Goal: Transaction & Acquisition: Purchase product/service

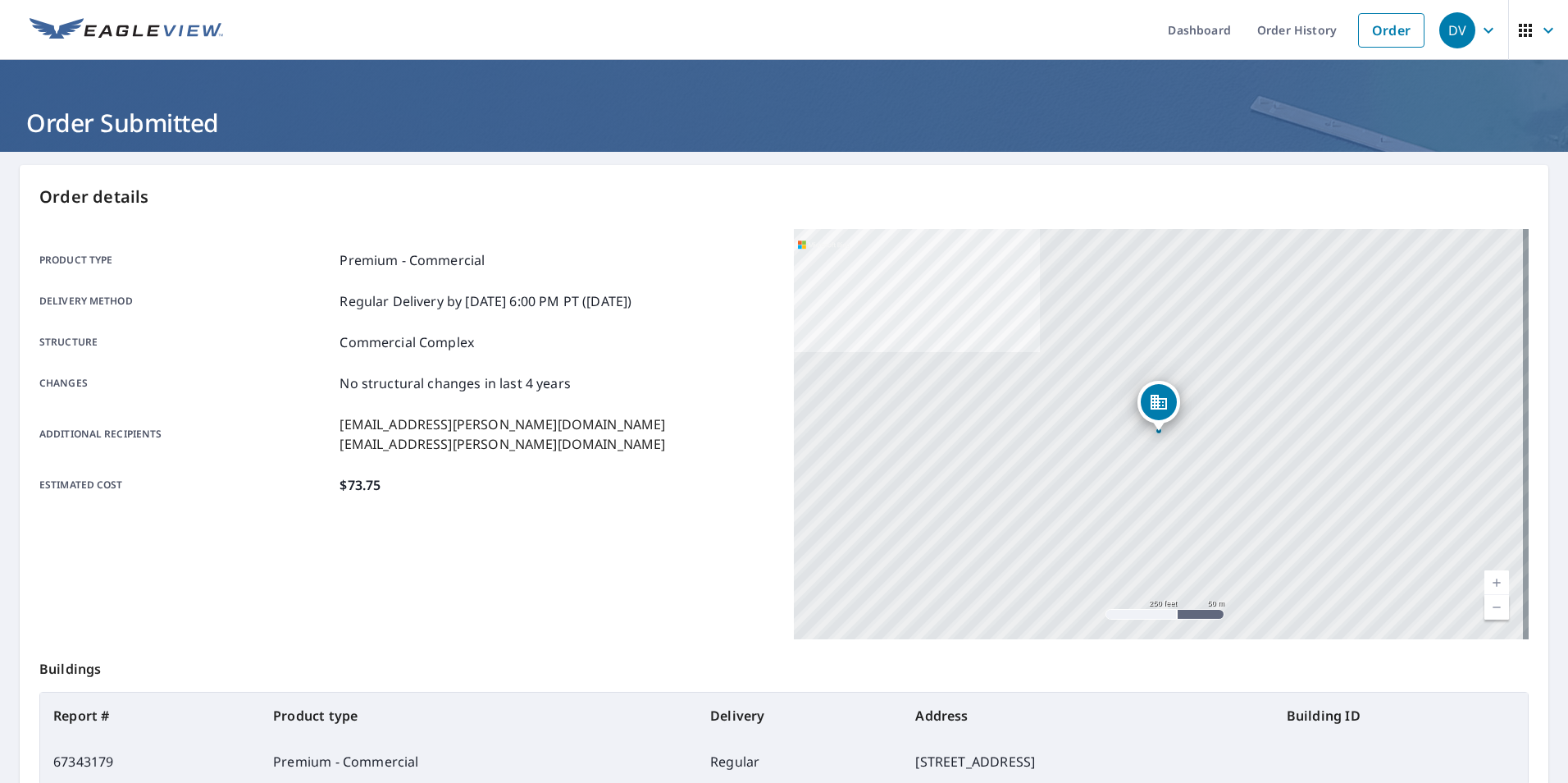
scroll to position [164, 0]
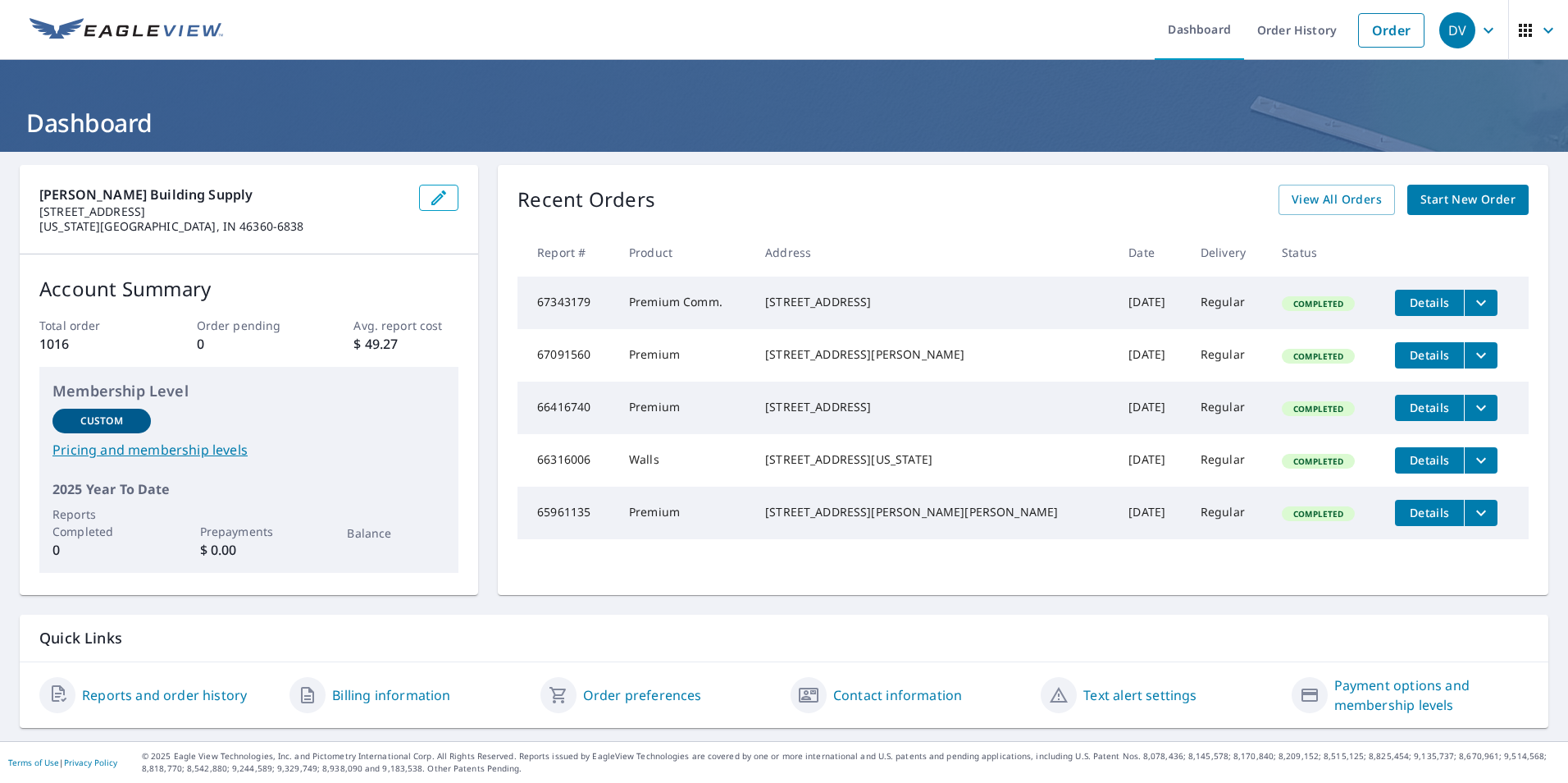
click at [1461, 200] on span "Start New Order" at bounding box center [1469, 199] width 96 height 20
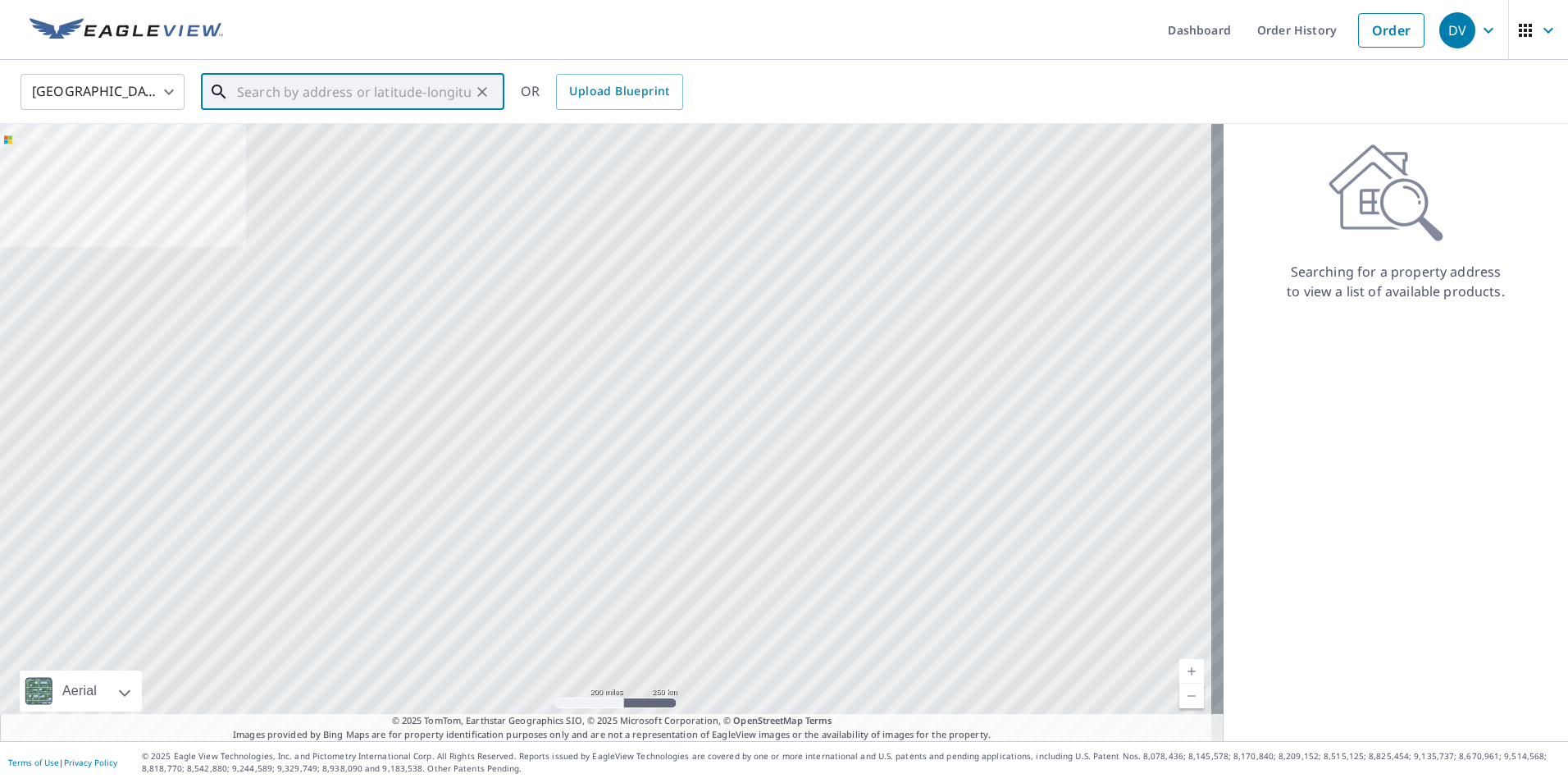
click at [351, 91] on input "text" at bounding box center [354, 92] width 234 height 46
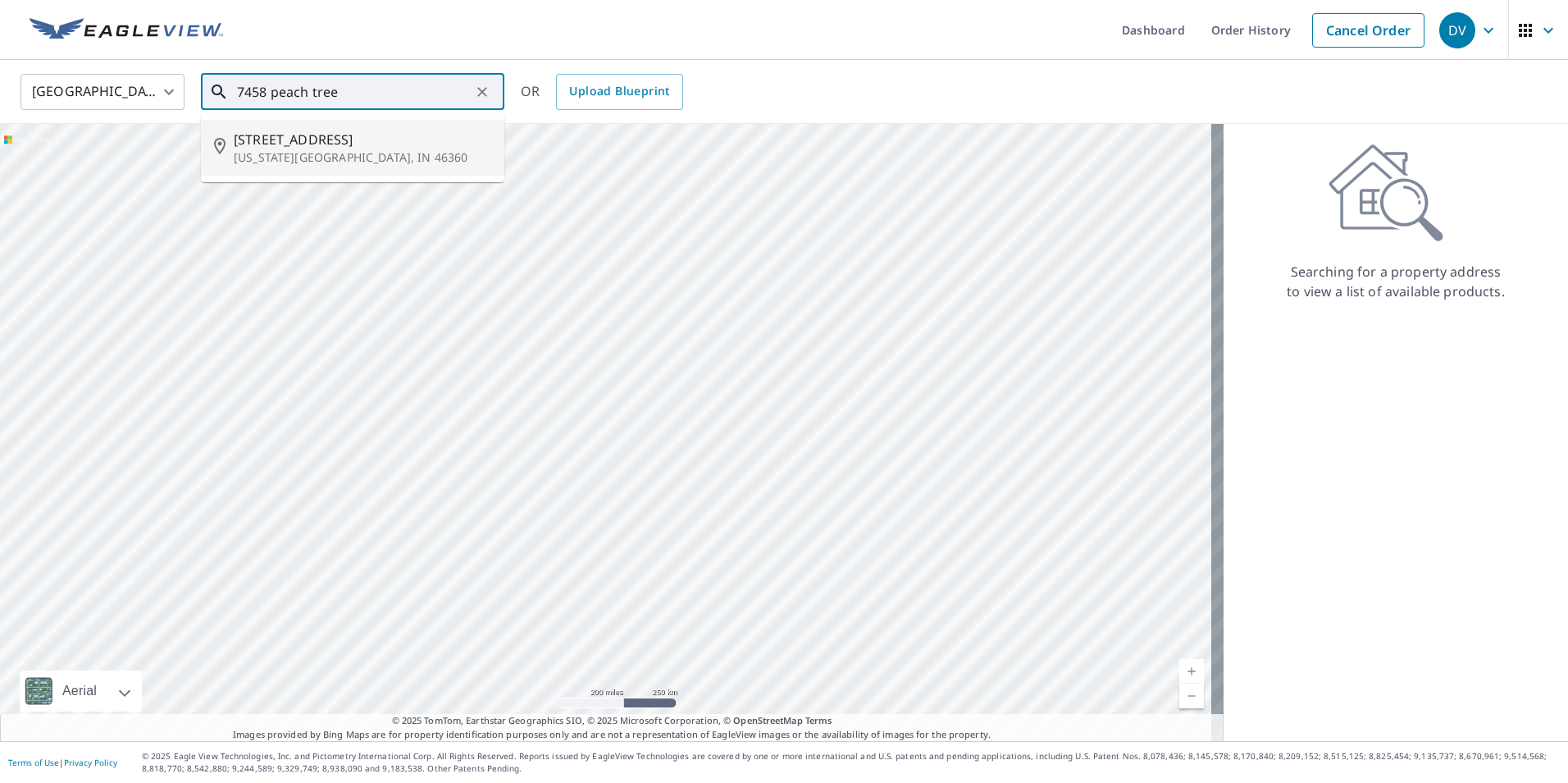
click at [335, 157] on p "[US_STATE][GEOGRAPHIC_DATA], IN 46360" at bounding box center [363, 157] width 257 height 17
type input "[STREET_ADDRESS][US_STATE]"
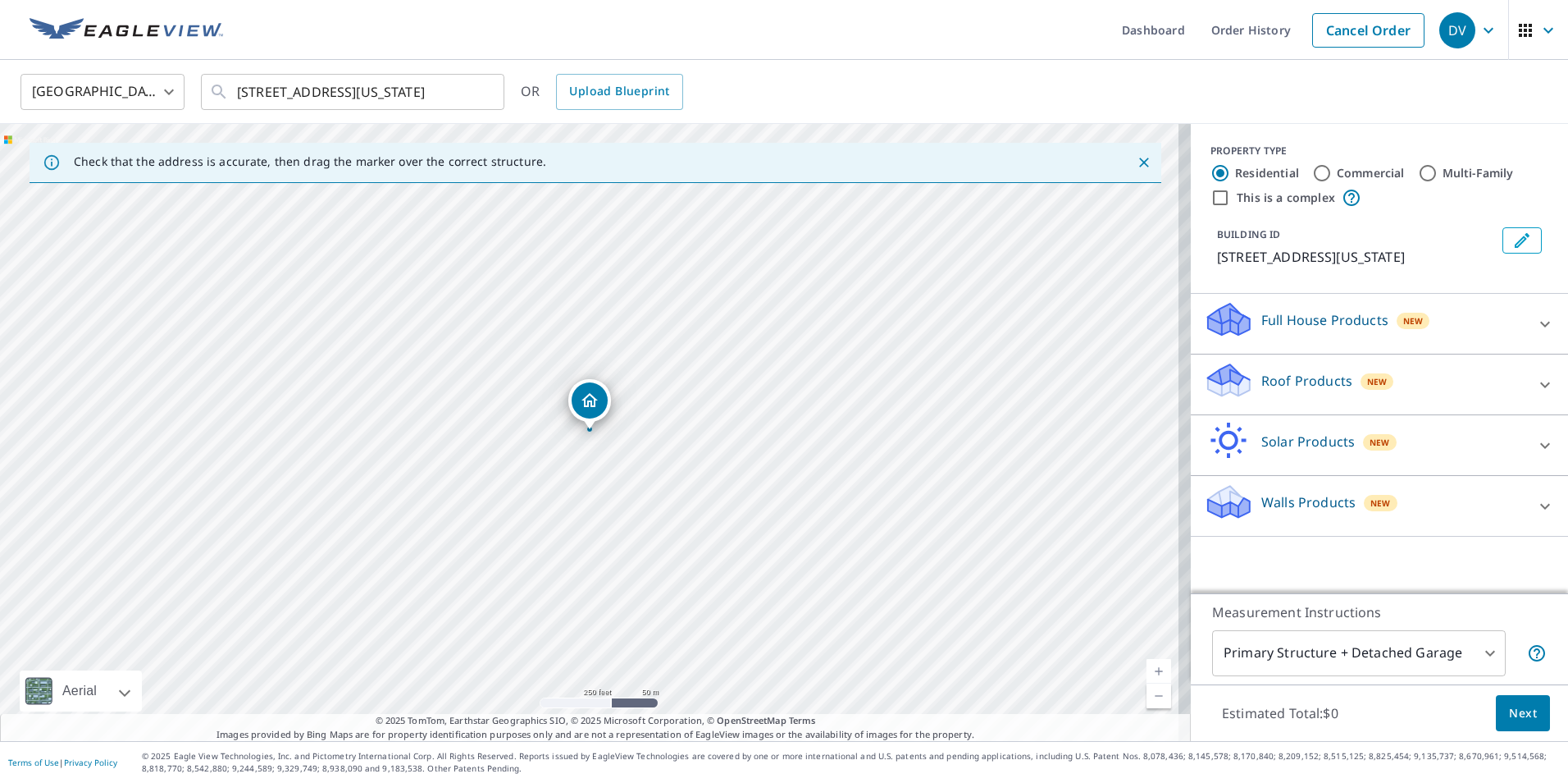
click at [958, 95] on div "[GEOGRAPHIC_DATA] [GEOGRAPHIC_DATA] ​ [STREET_ADDRESS][US_STATE] ​ OR Upload Bl…" at bounding box center [778, 92] width 1540 height 39
click at [1540, 387] on icon at bounding box center [1545, 384] width 10 height 6
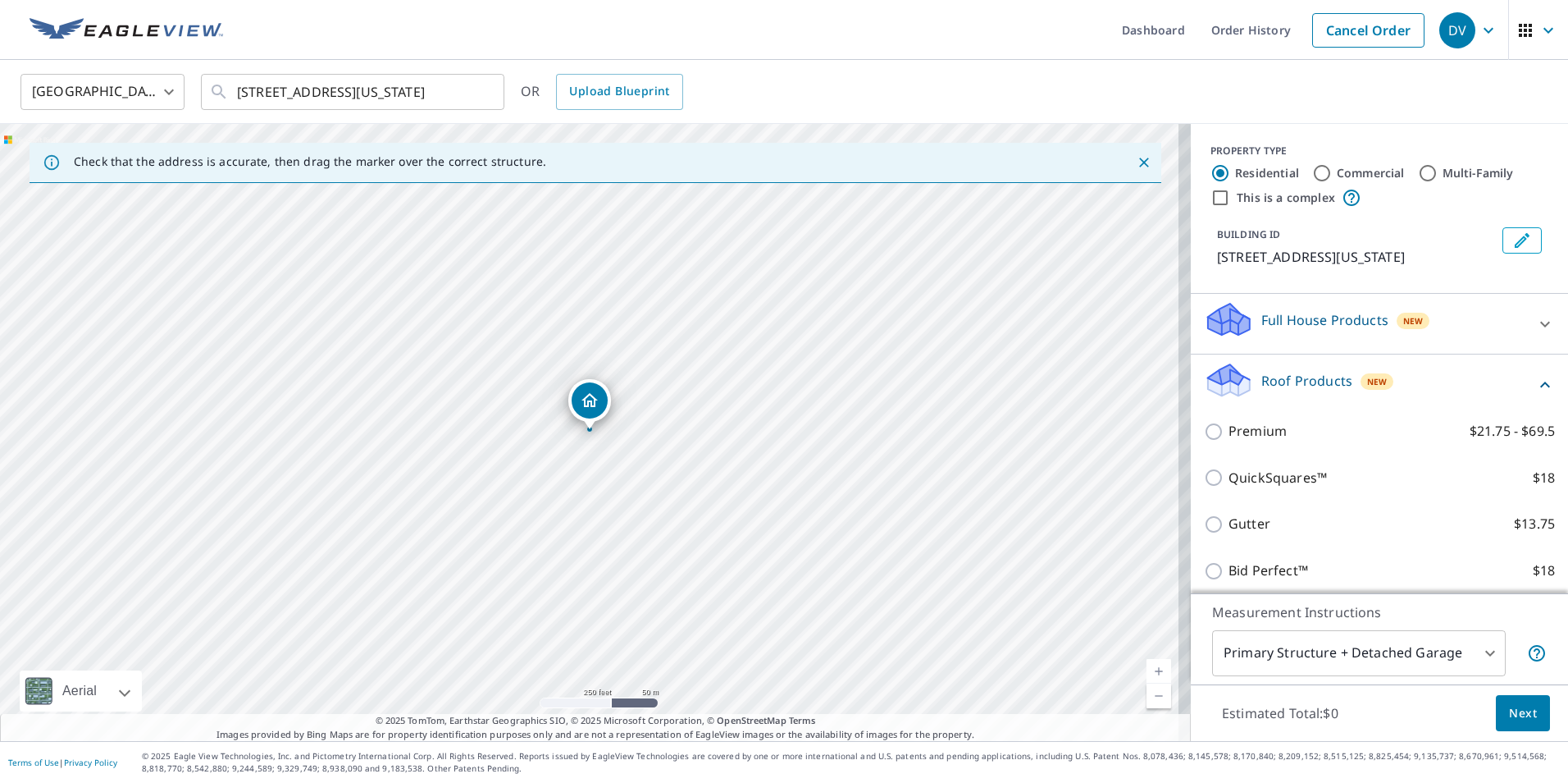
scroll to position [82, 0]
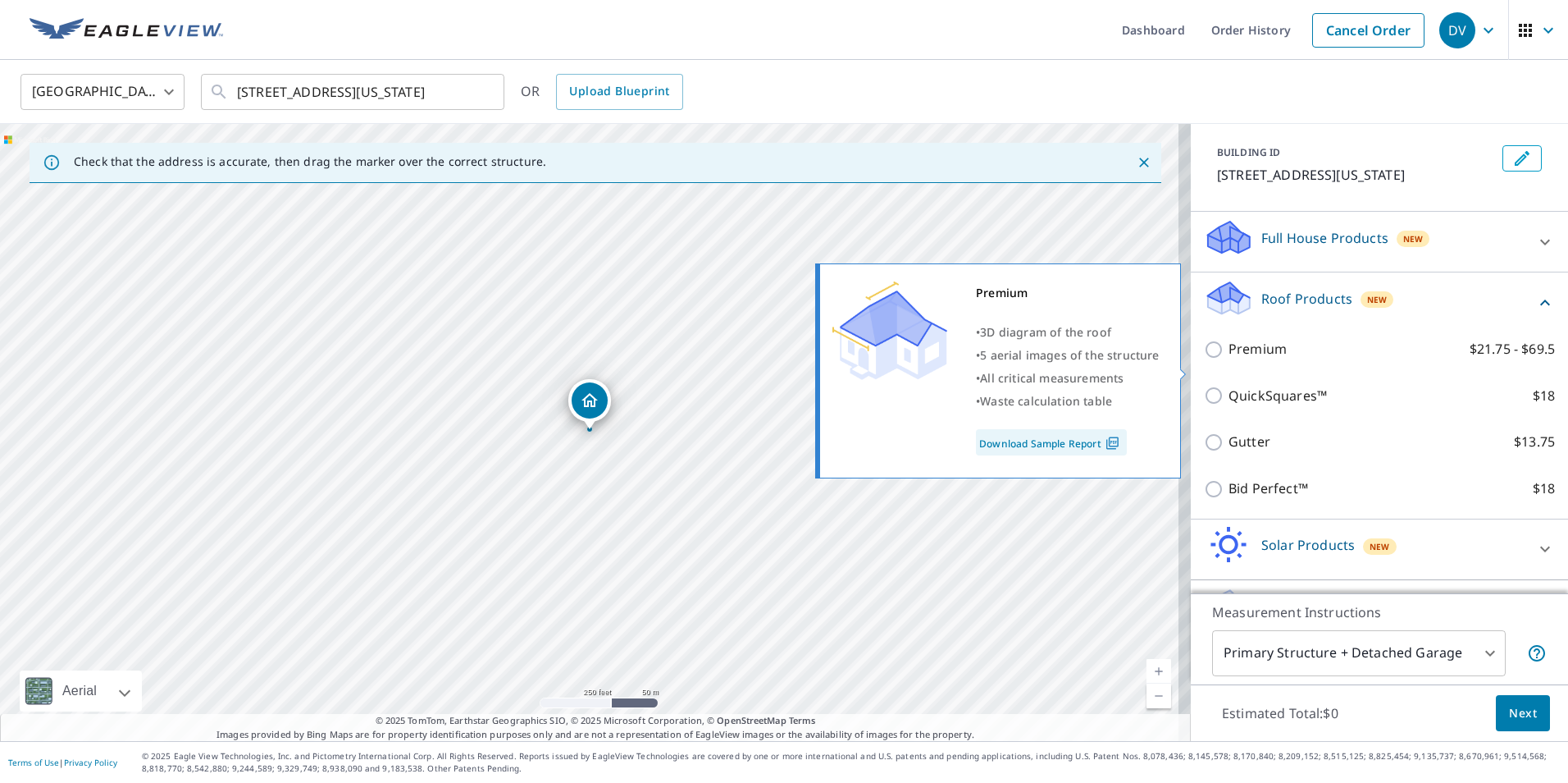
click at [1204, 360] on input "Premium $21.75 - $69.5" at bounding box center [1215, 349] width 24 height 20
checkbox input "true"
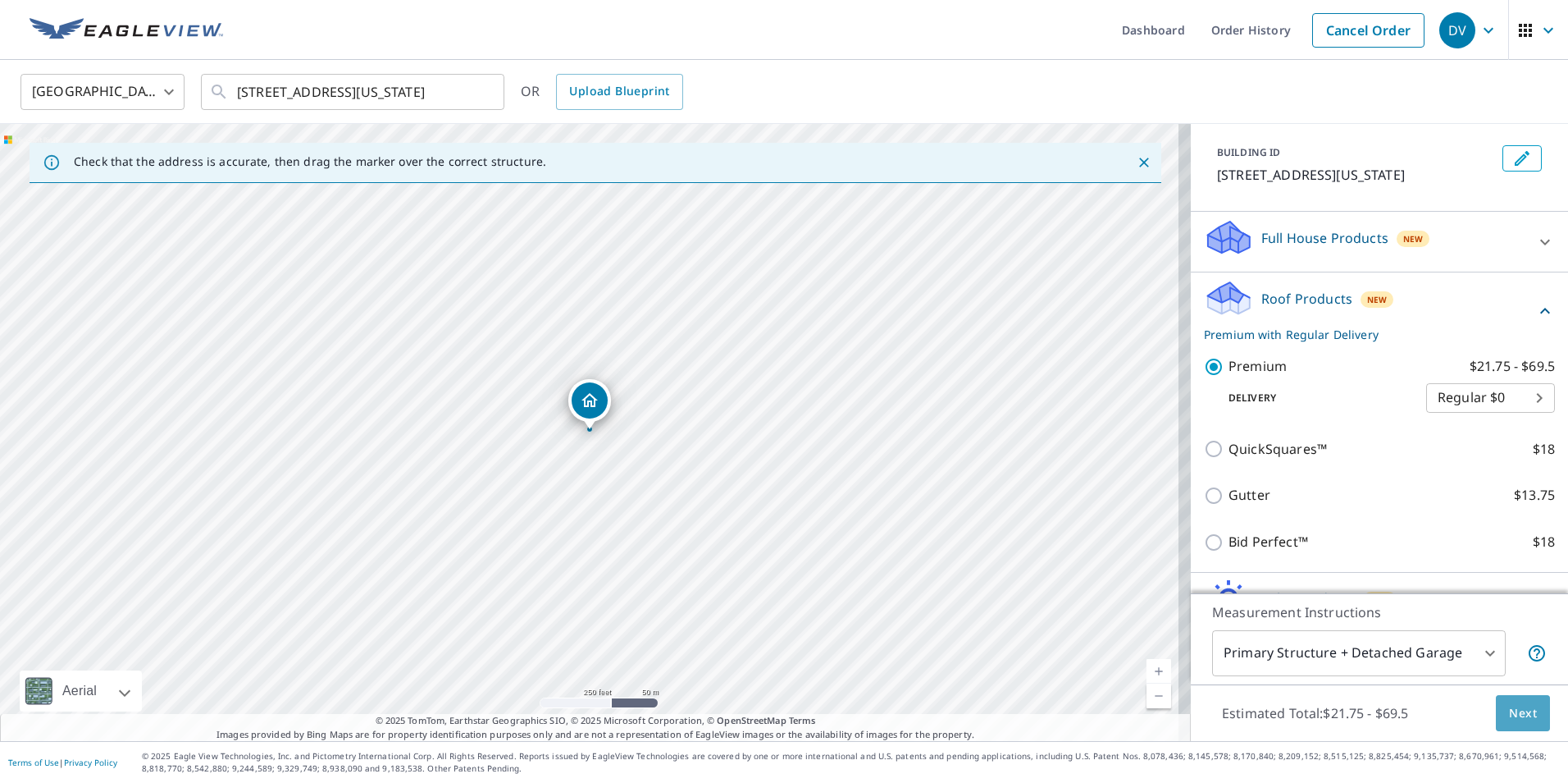
click at [1511, 718] on span "Next" at bounding box center [1522, 713] width 28 height 20
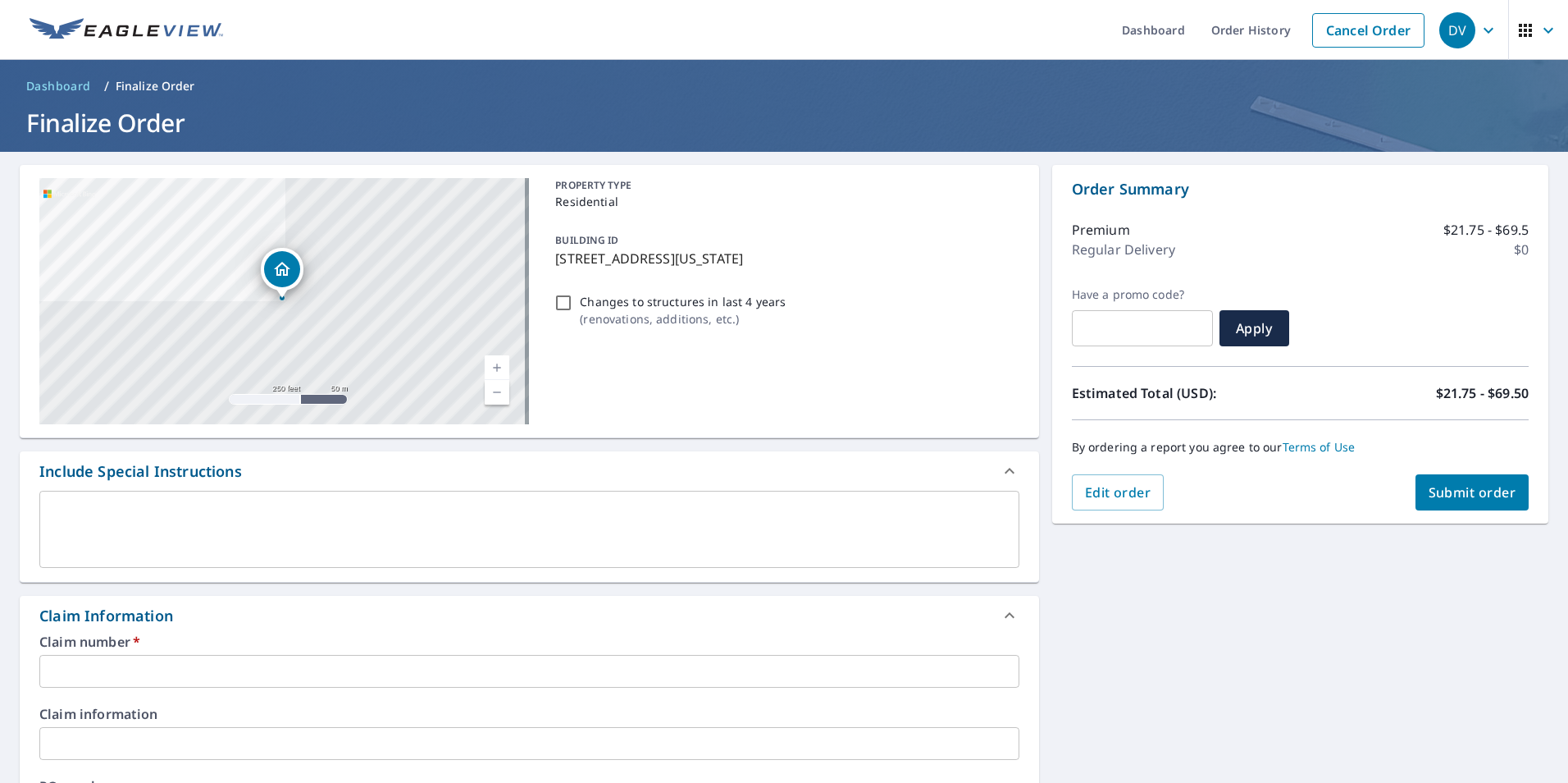
click at [101, 673] on input "text" at bounding box center [529, 672] width 980 height 33
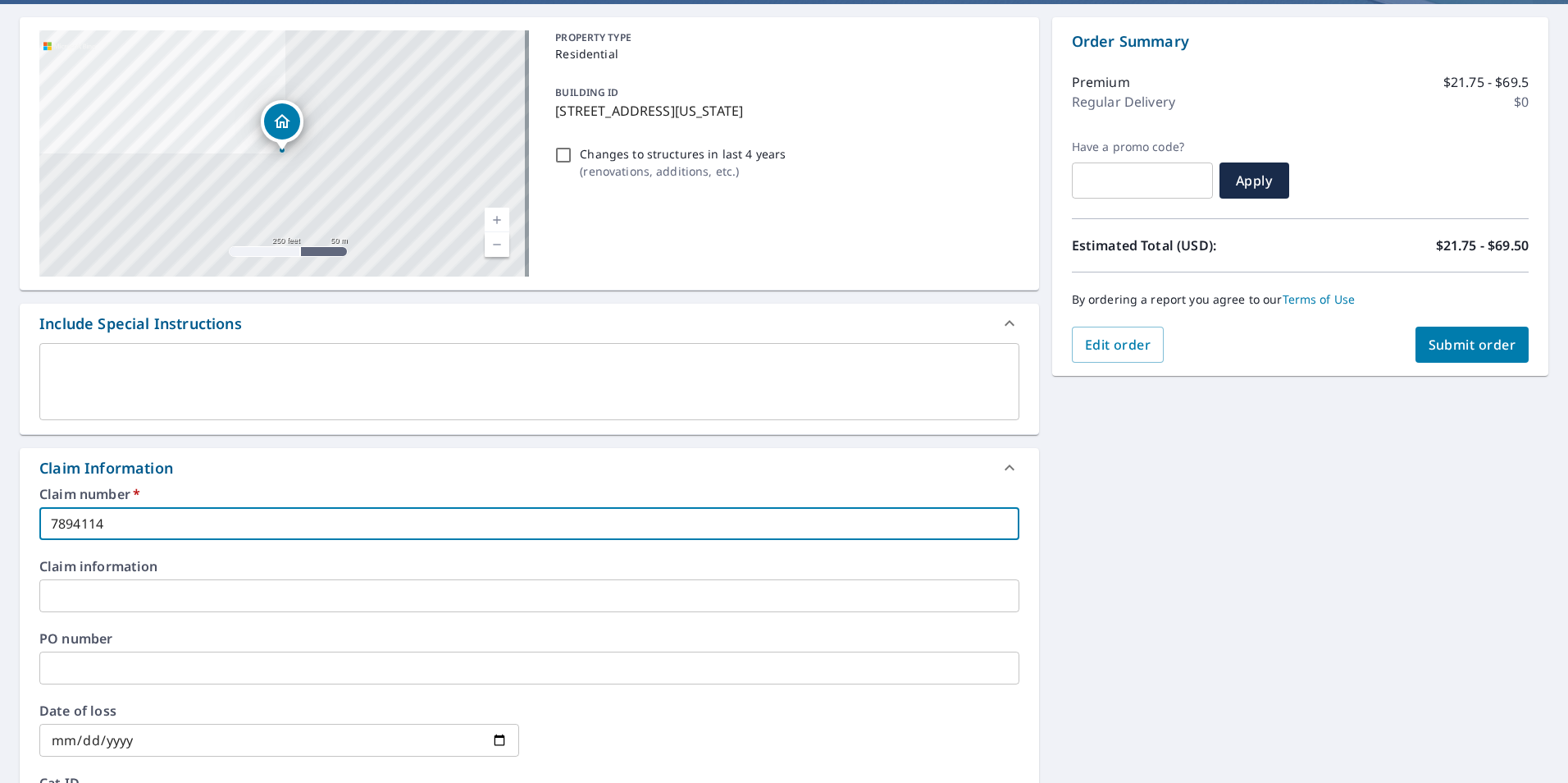
scroll to position [164, 0]
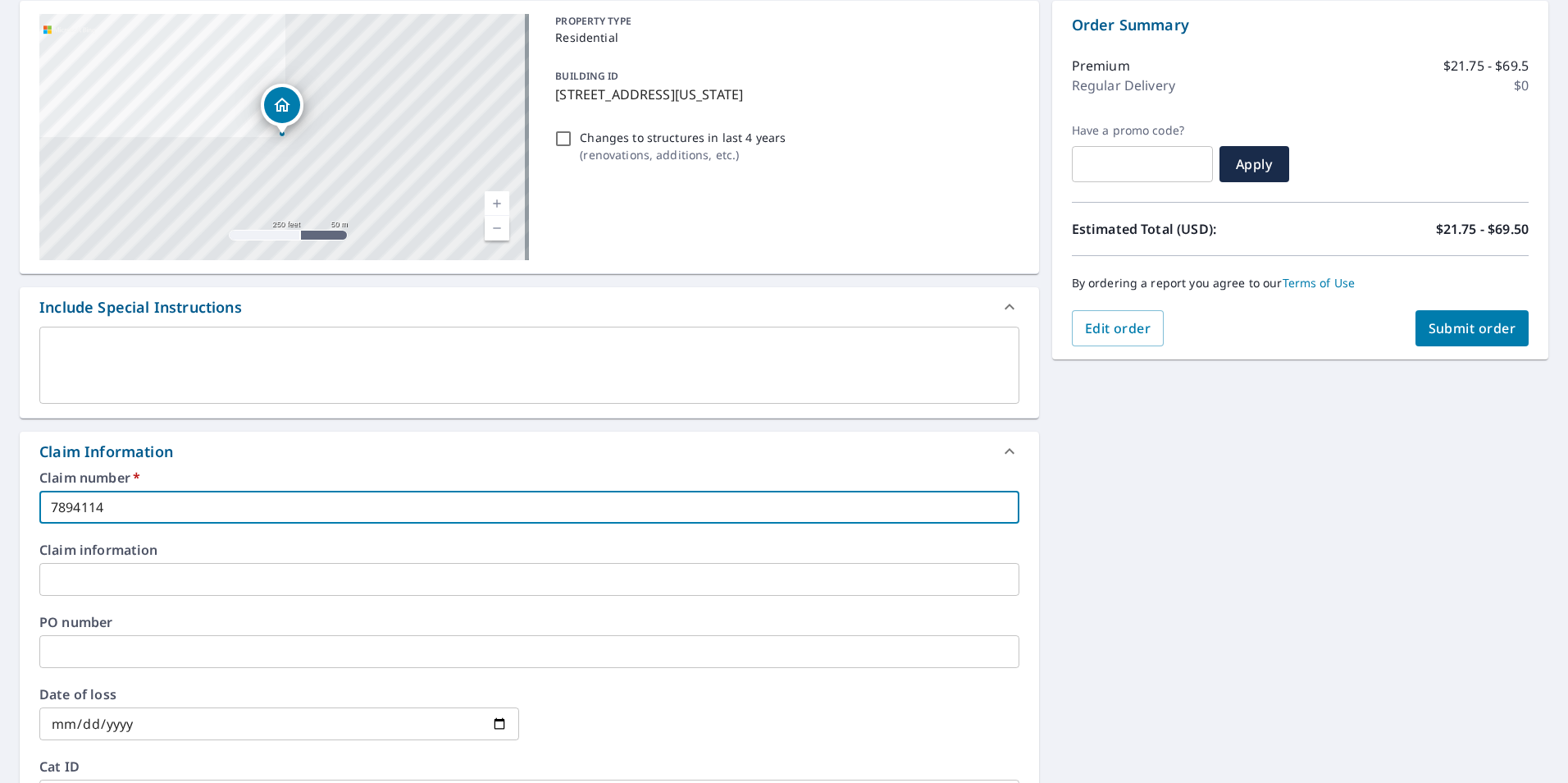
type input "7894114"
click at [117, 650] on input "text" at bounding box center [529, 651] width 980 height 33
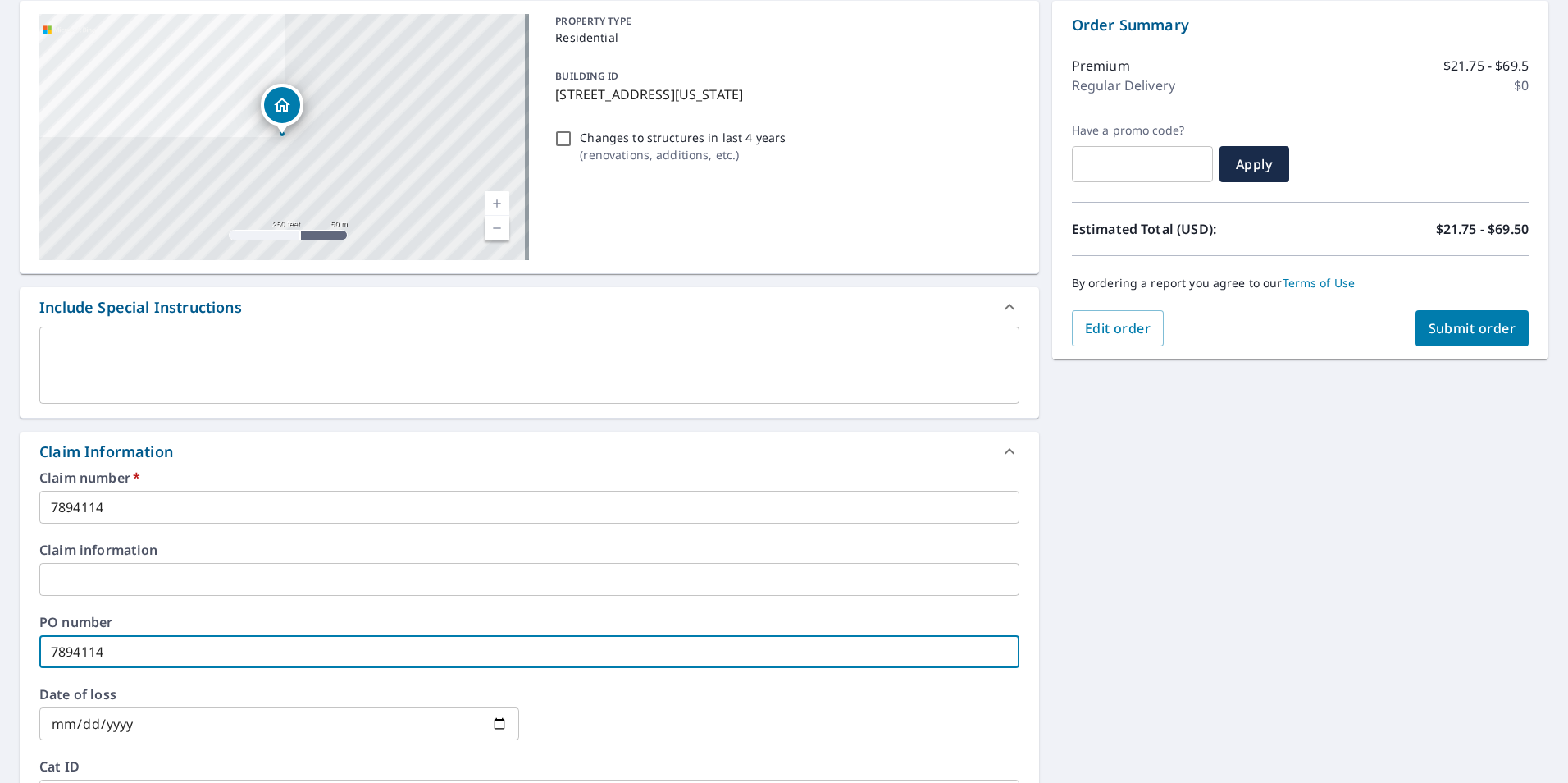
type input "7894114"
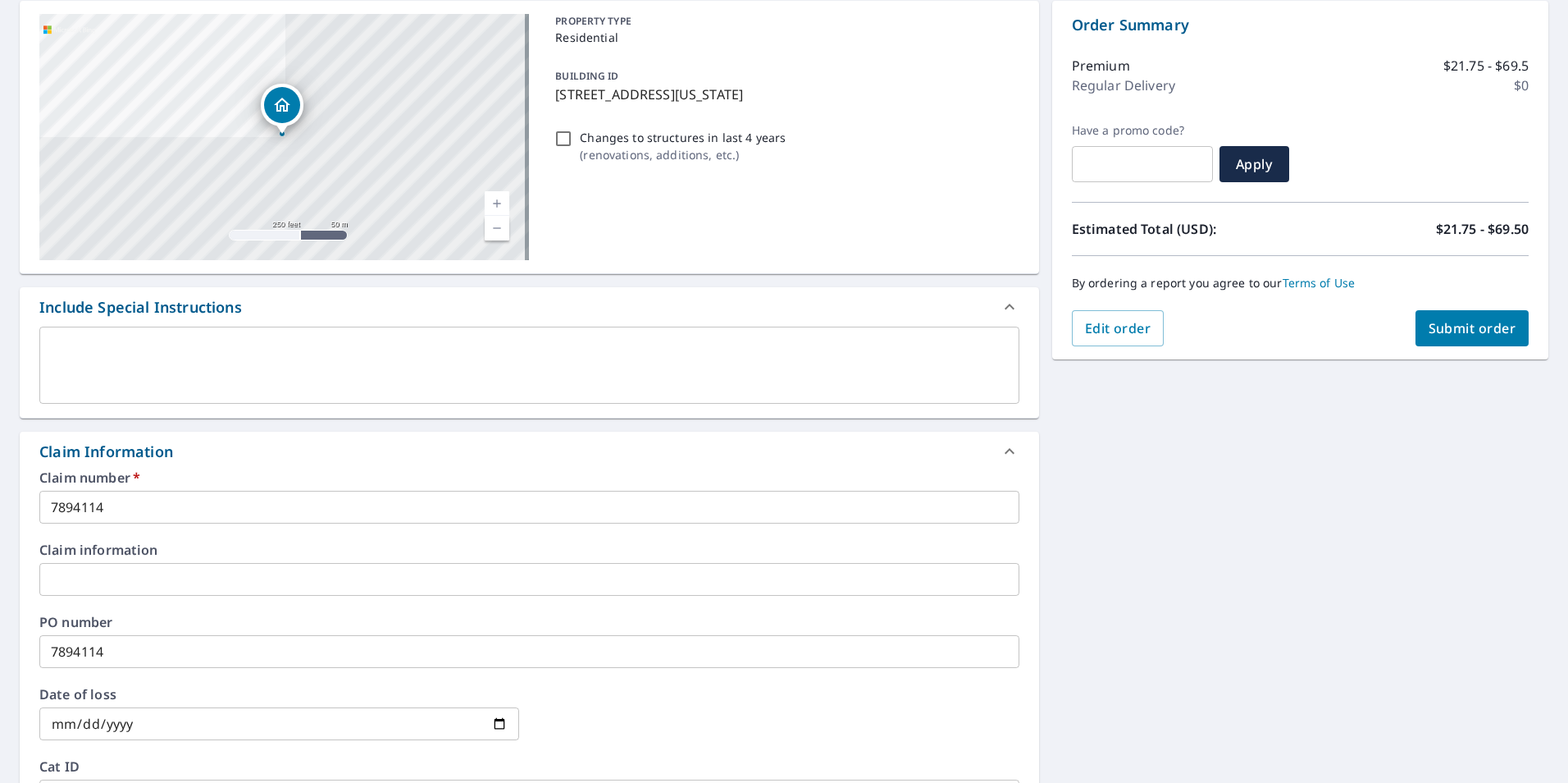
click at [1172, 566] on div "[STREET_ADDRESS][US_STATE] A standard road map Aerial A detailed look from abov…" at bounding box center [784, 589] width 1568 height 1204
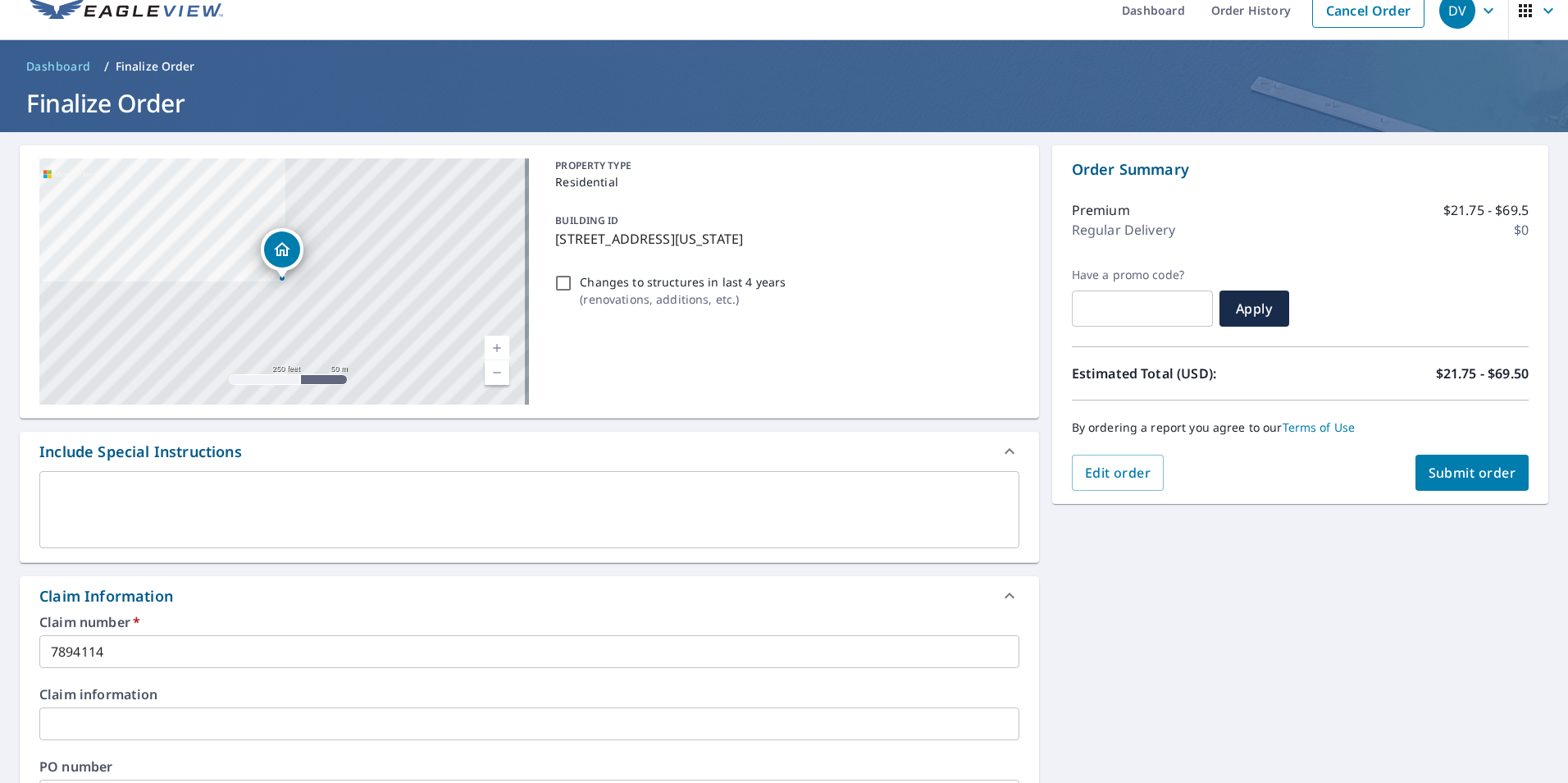
scroll to position [0, 0]
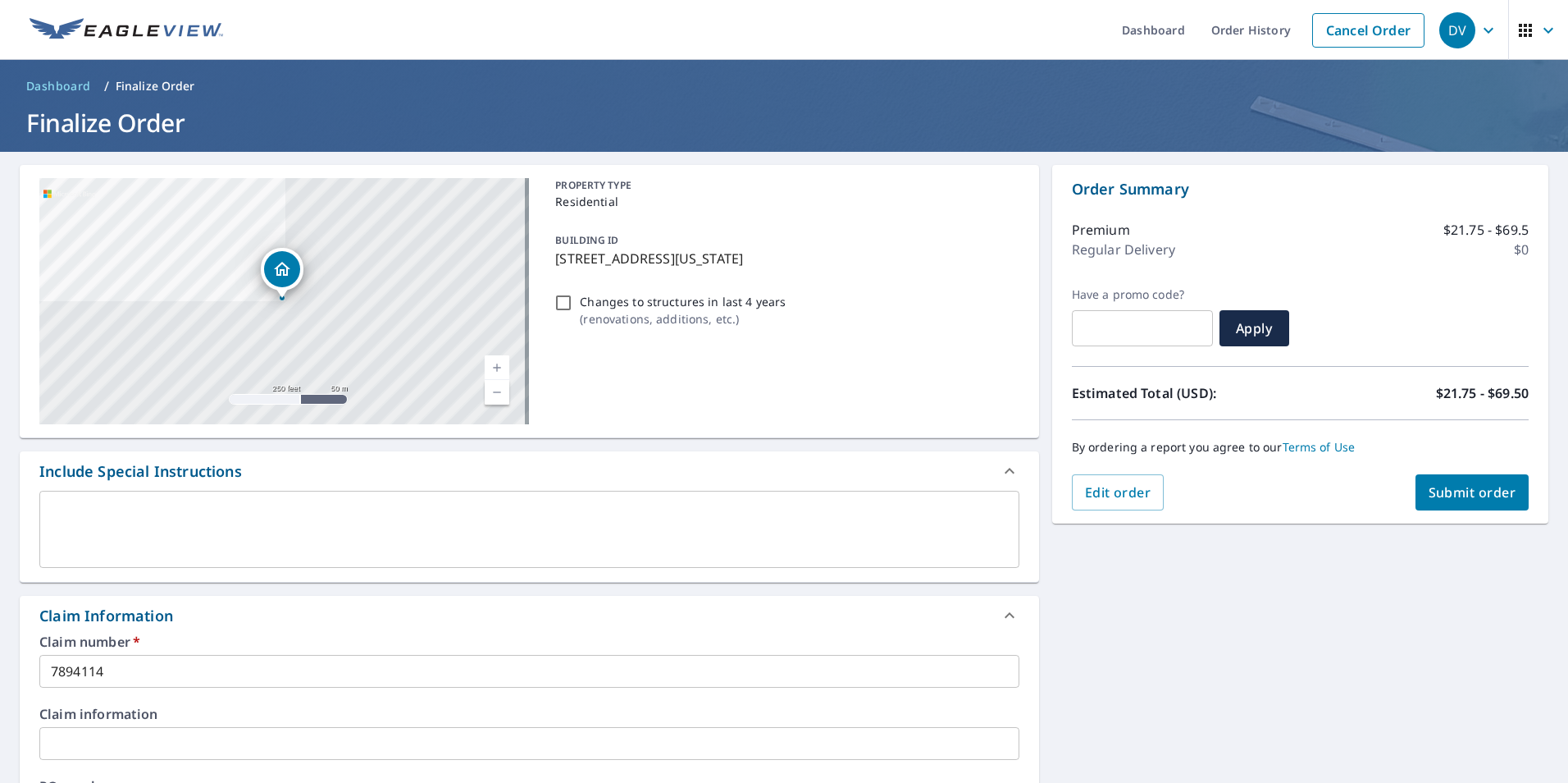
click at [1475, 499] on span "Submit order" at bounding box center [1472, 492] width 88 height 19
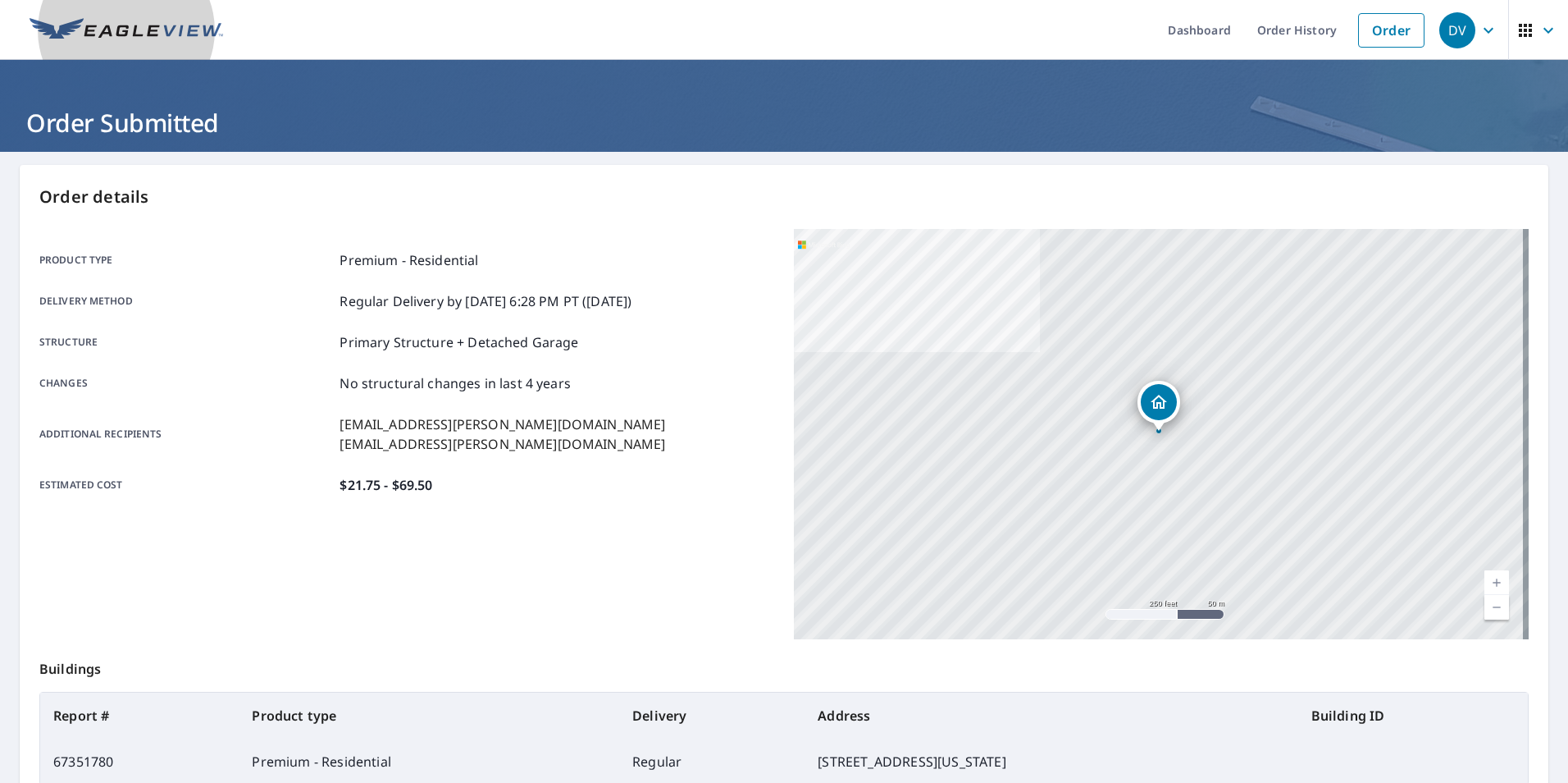
click at [132, 27] on img at bounding box center [126, 30] width 194 height 24
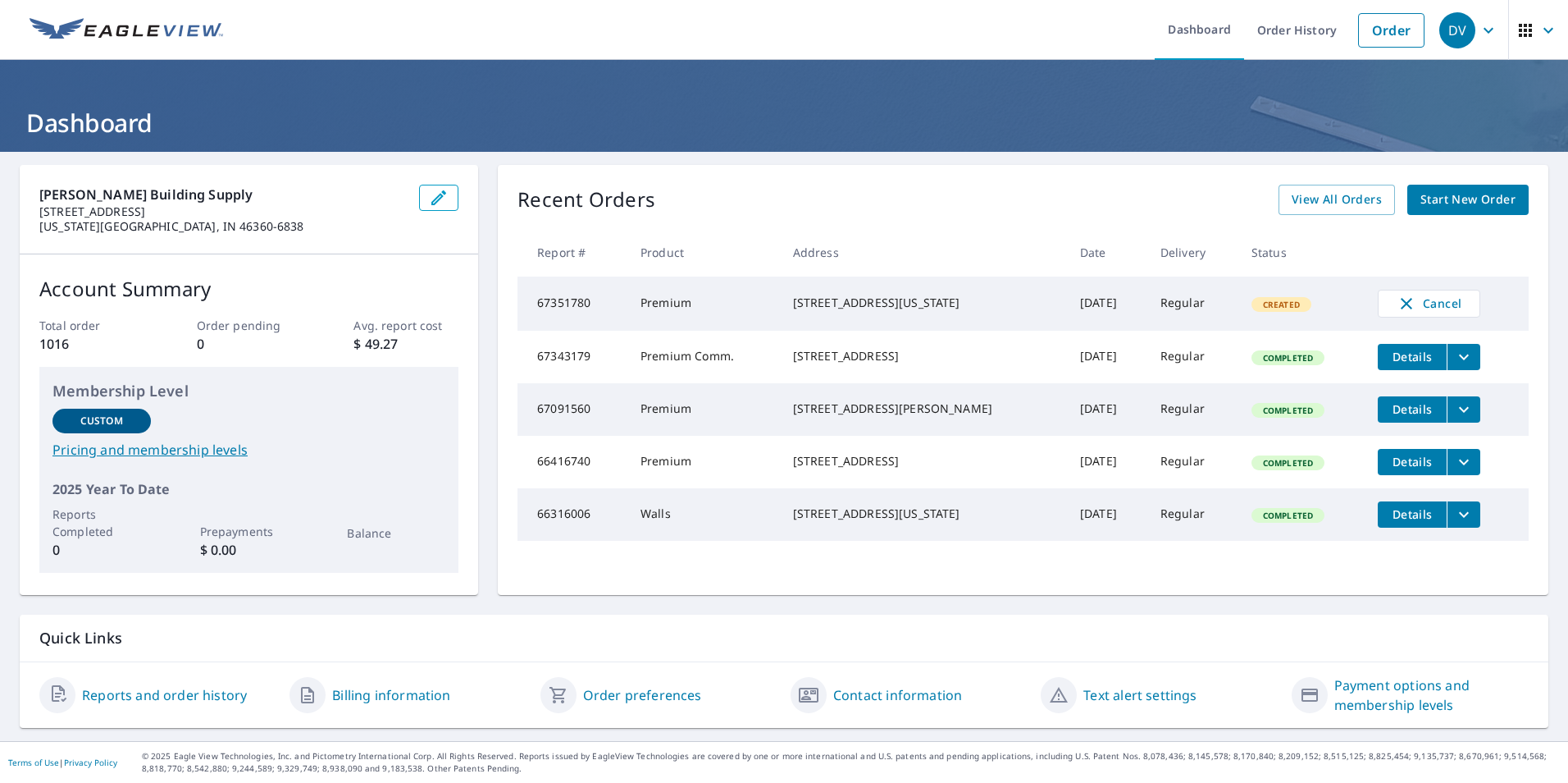
click at [1462, 205] on span "Start New Order" at bounding box center [1469, 199] width 96 height 20
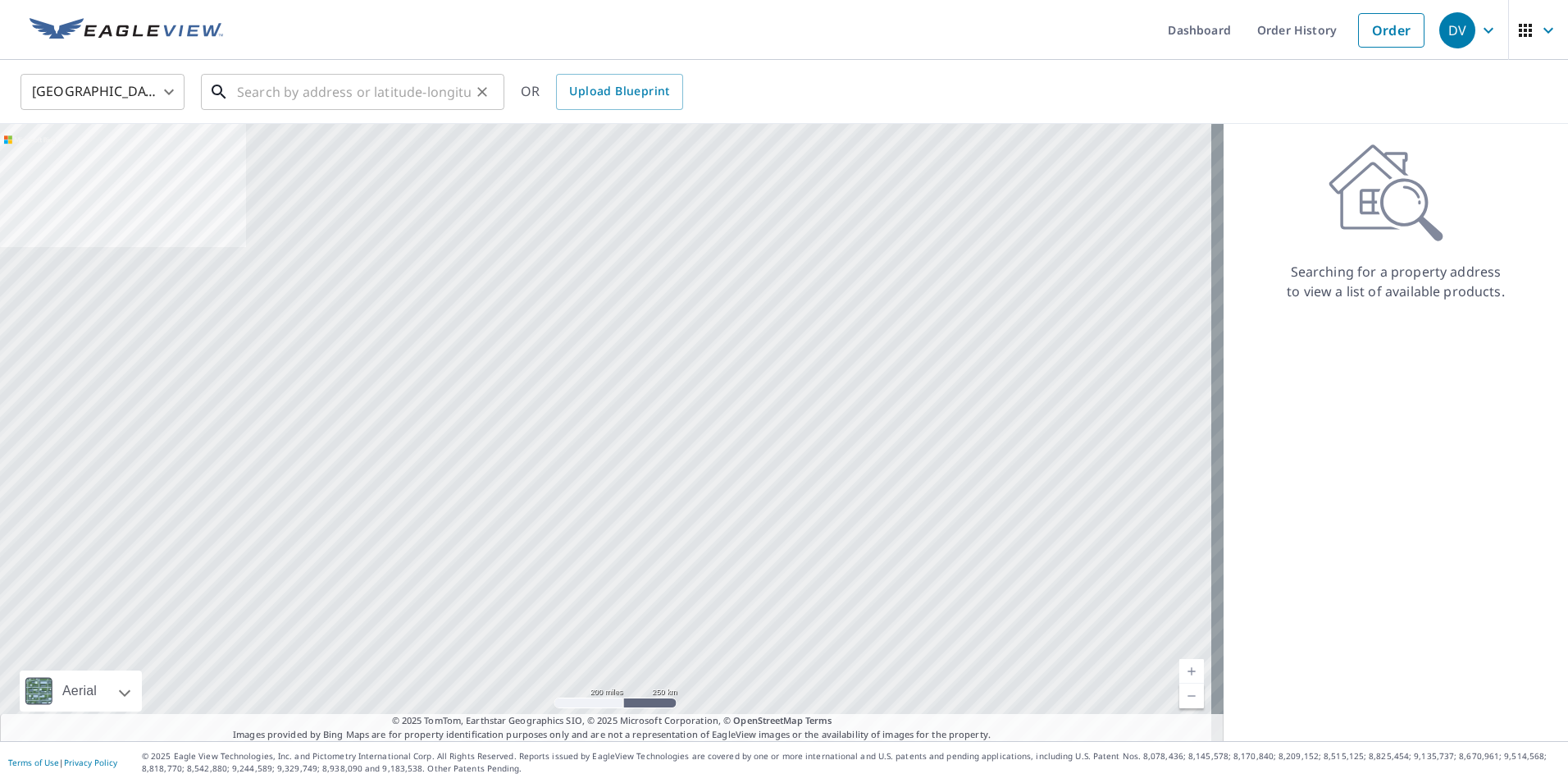
click at [329, 87] on input "text" at bounding box center [354, 92] width 234 height 46
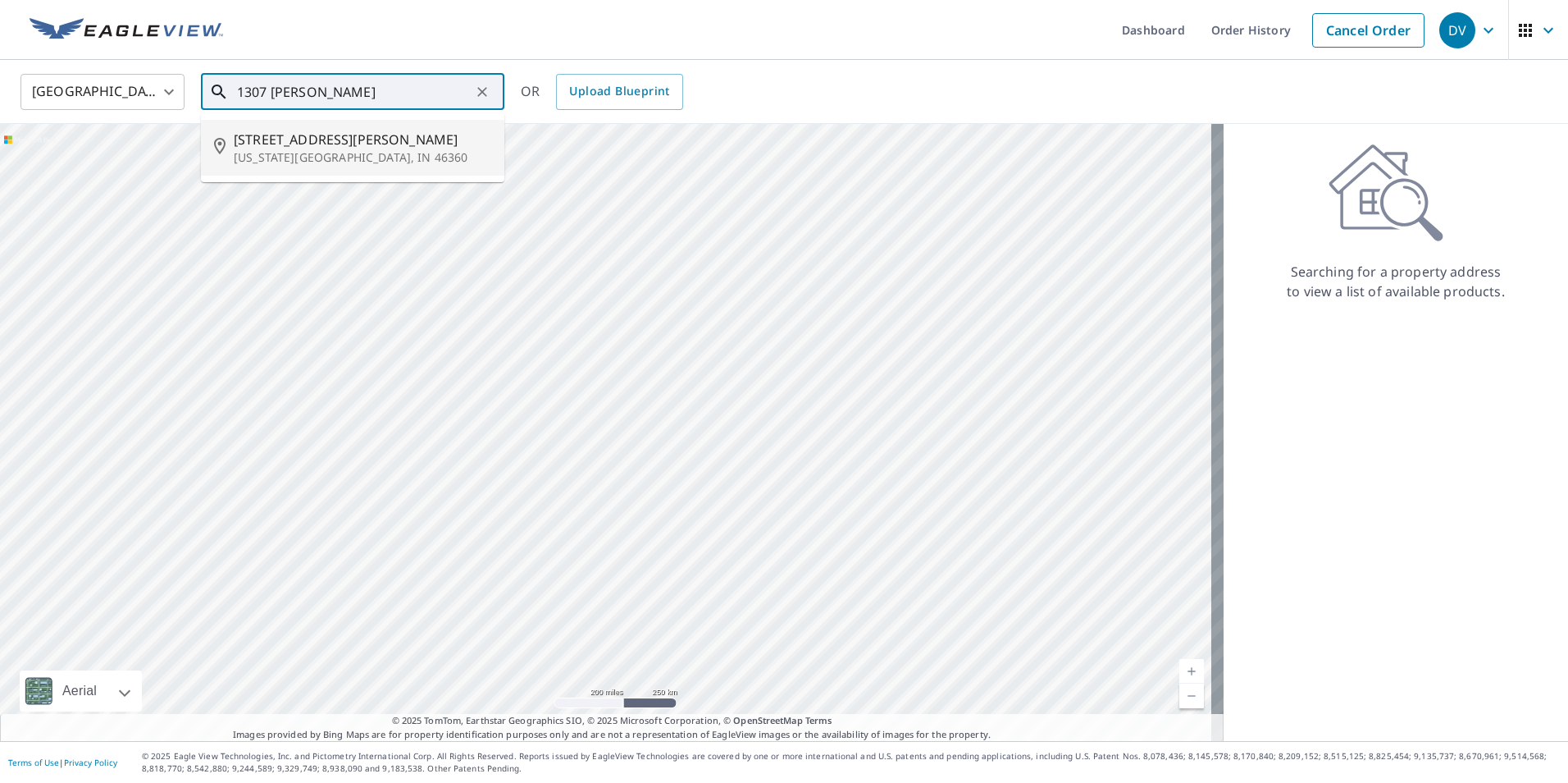
click at [323, 142] on span "[STREET_ADDRESS][PERSON_NAME]" at bounding box center [363, 139] width 257 height 20
type input "[STREET_ADDRESS][PERSON_NAME][US_STATE]"
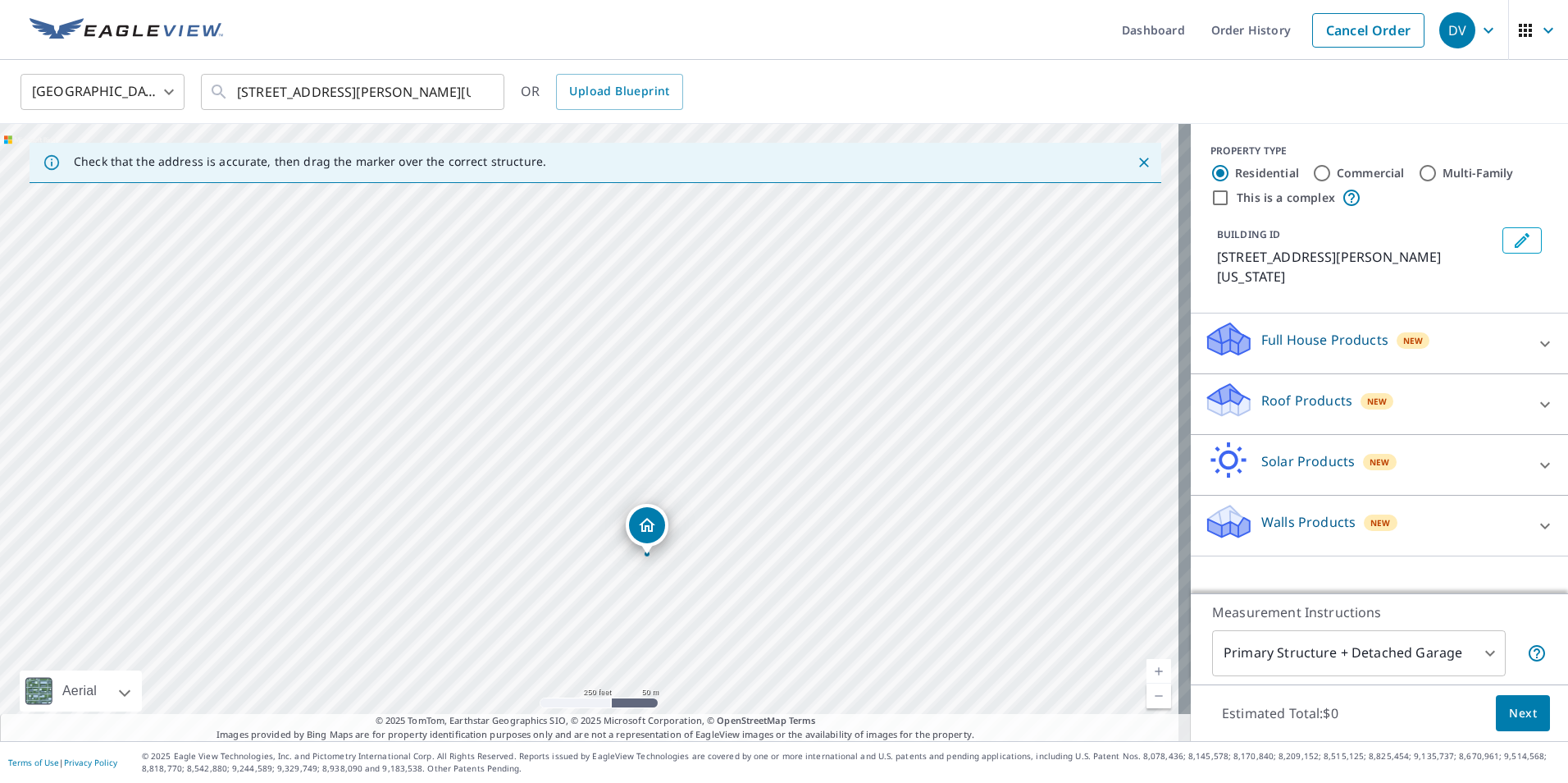
drag, startPoint x: 333, startPoint y: 234, endPoint x: 391, endPoint y: 359, distance: 137.8
click at [391, 359] on div "[STREET_ADDRESS][PERSON_NAME][US_STATE]" at bounding box center [595, 432] width 1191 height 617
click at [1535, 395] on icon at bounding box center [1545, 405] width 19 height 20
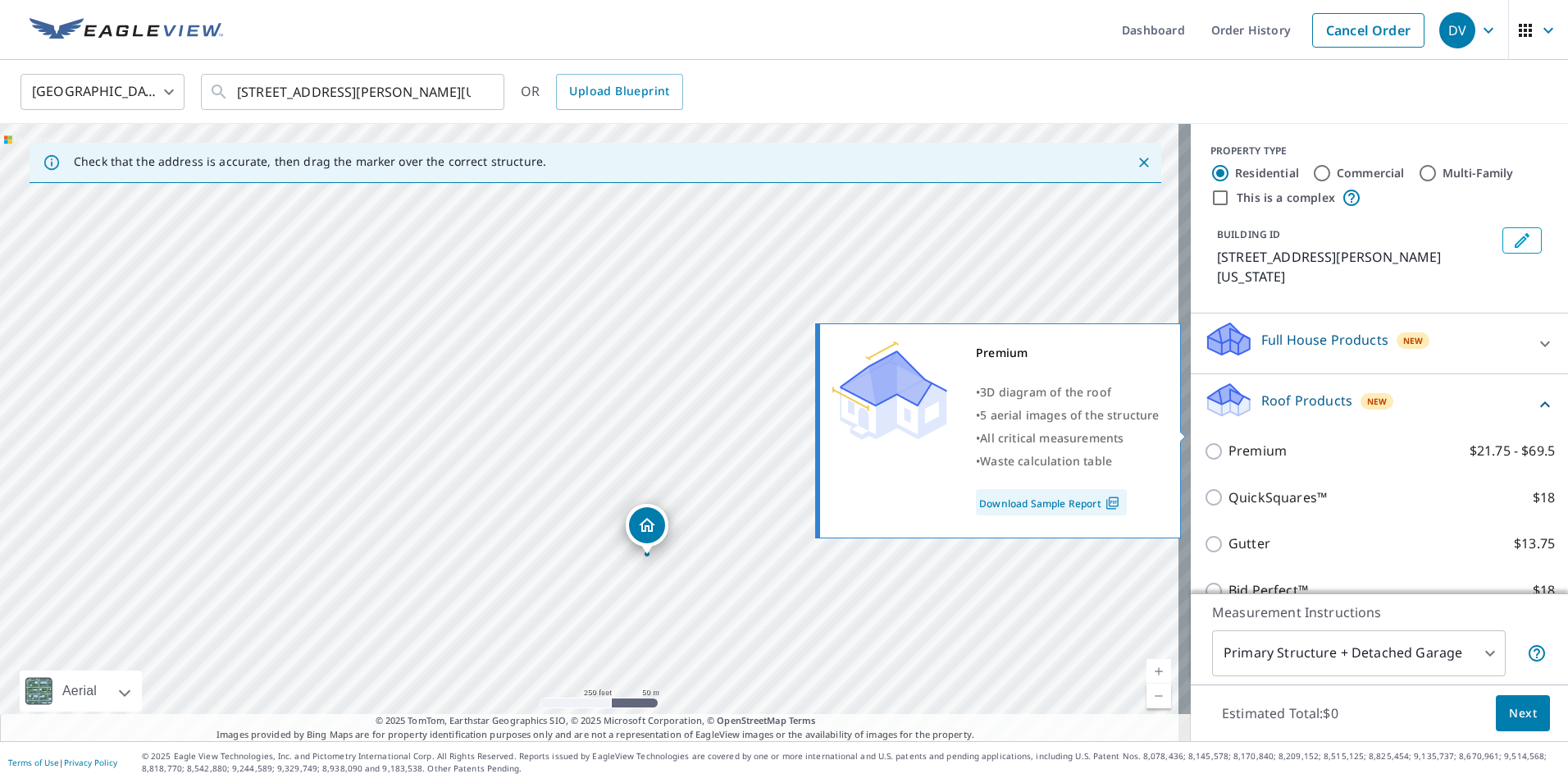
click at [1242, 441] on p "Premium" at bounding box center [1258, 450] width 58 height 20
click at [1229, 442] on input "Premium $21.75 - $69.5" at bounding box center [1215, 451] width 24 height 20
checkbox input "true"
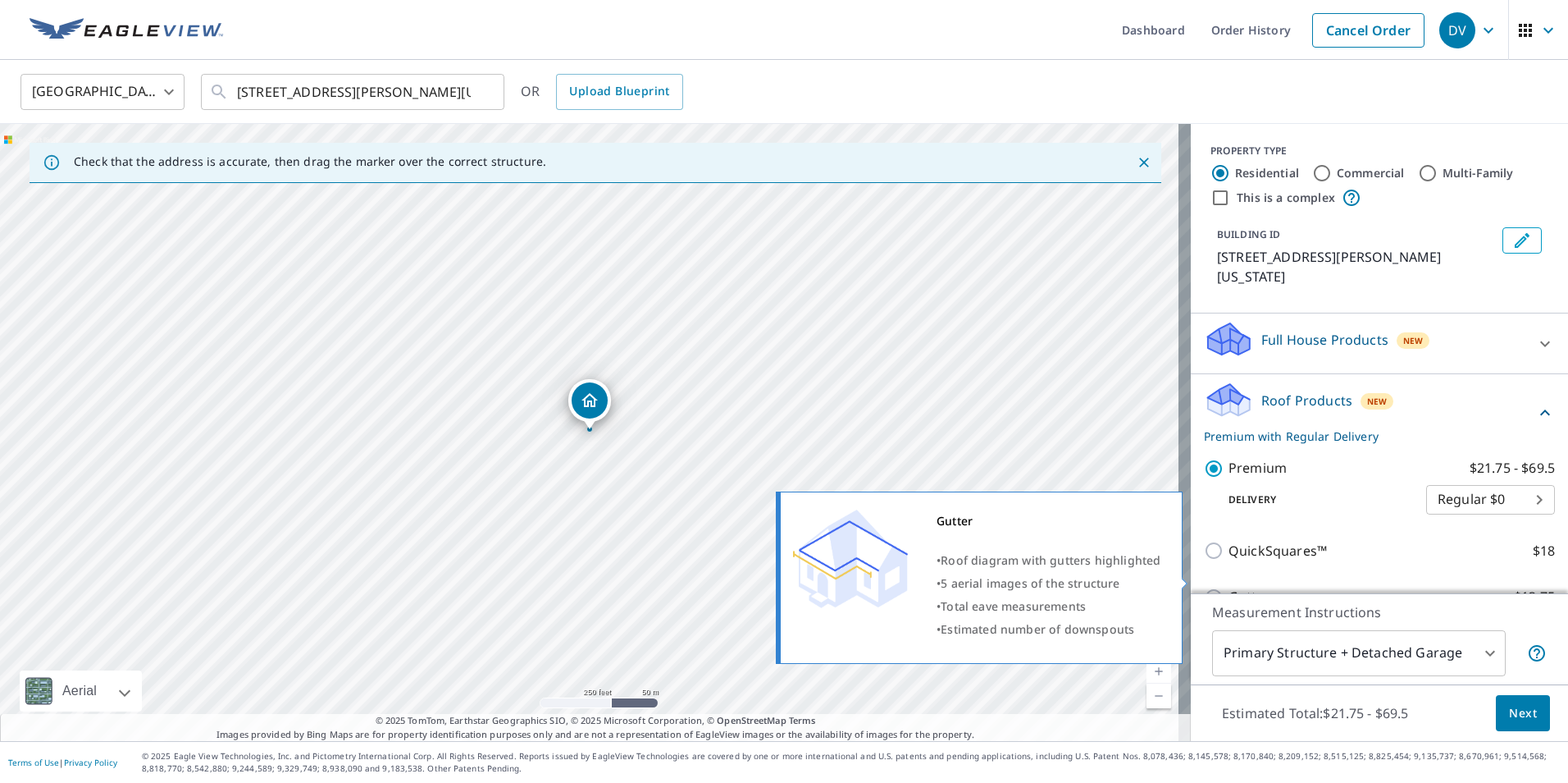
scroll to position [164, 0]
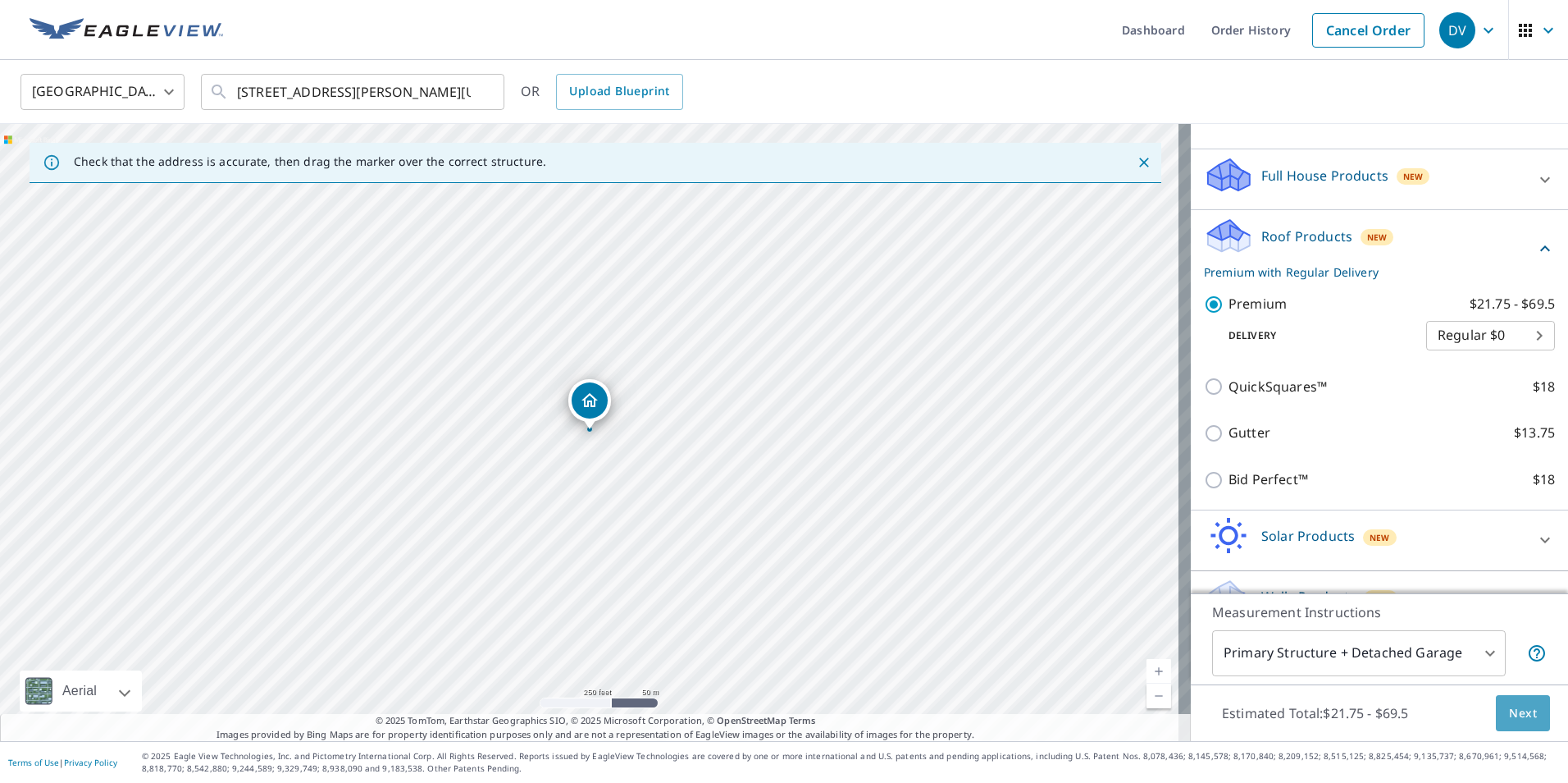
click at [1513, 709] on span "Next" at bounding box center [1522, 713] width 28 height 20
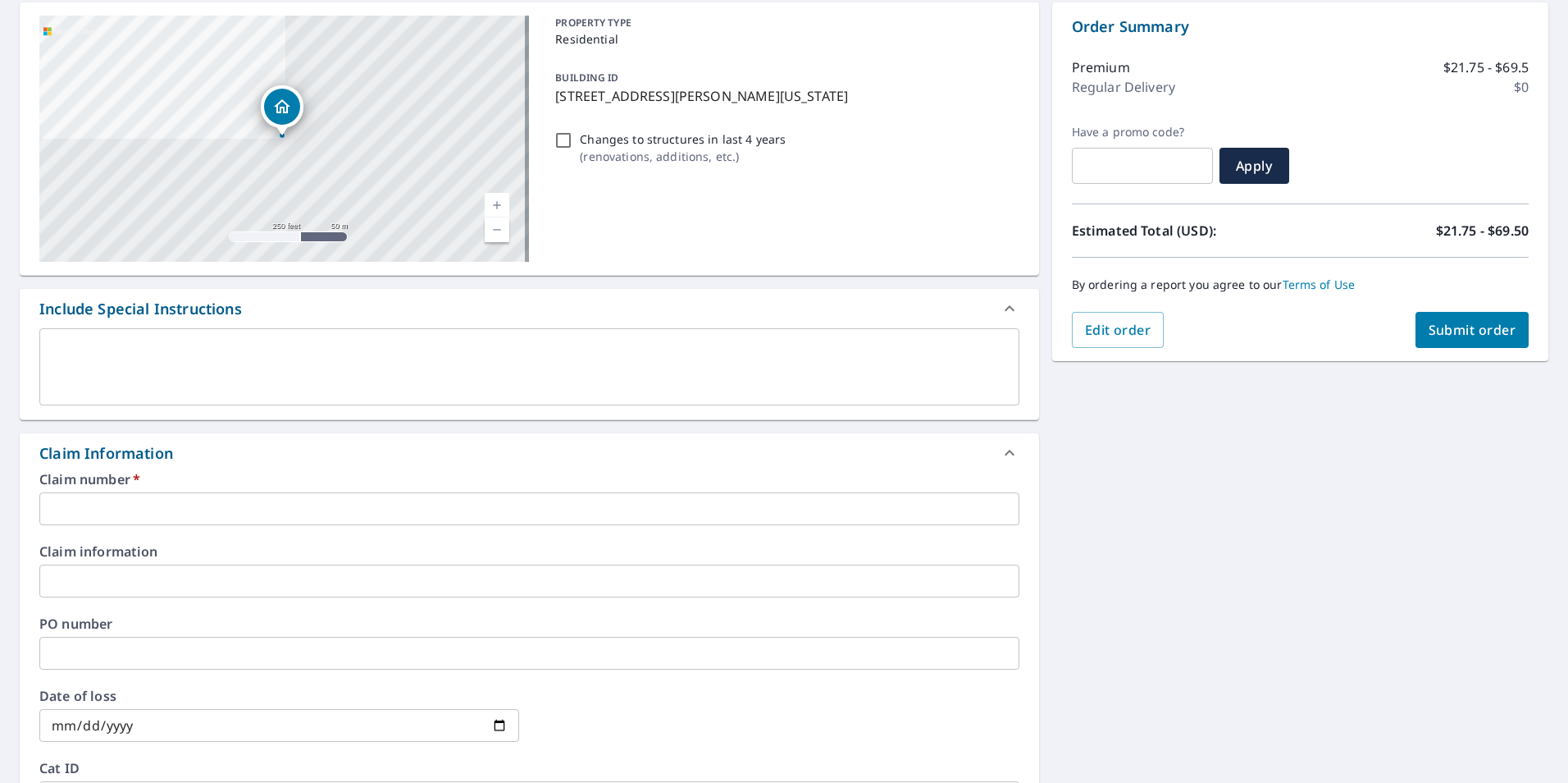
scroll to position [164, 0]
click at [126, 510] on input "text" at bounding box center [529, 507] width 980 height 33
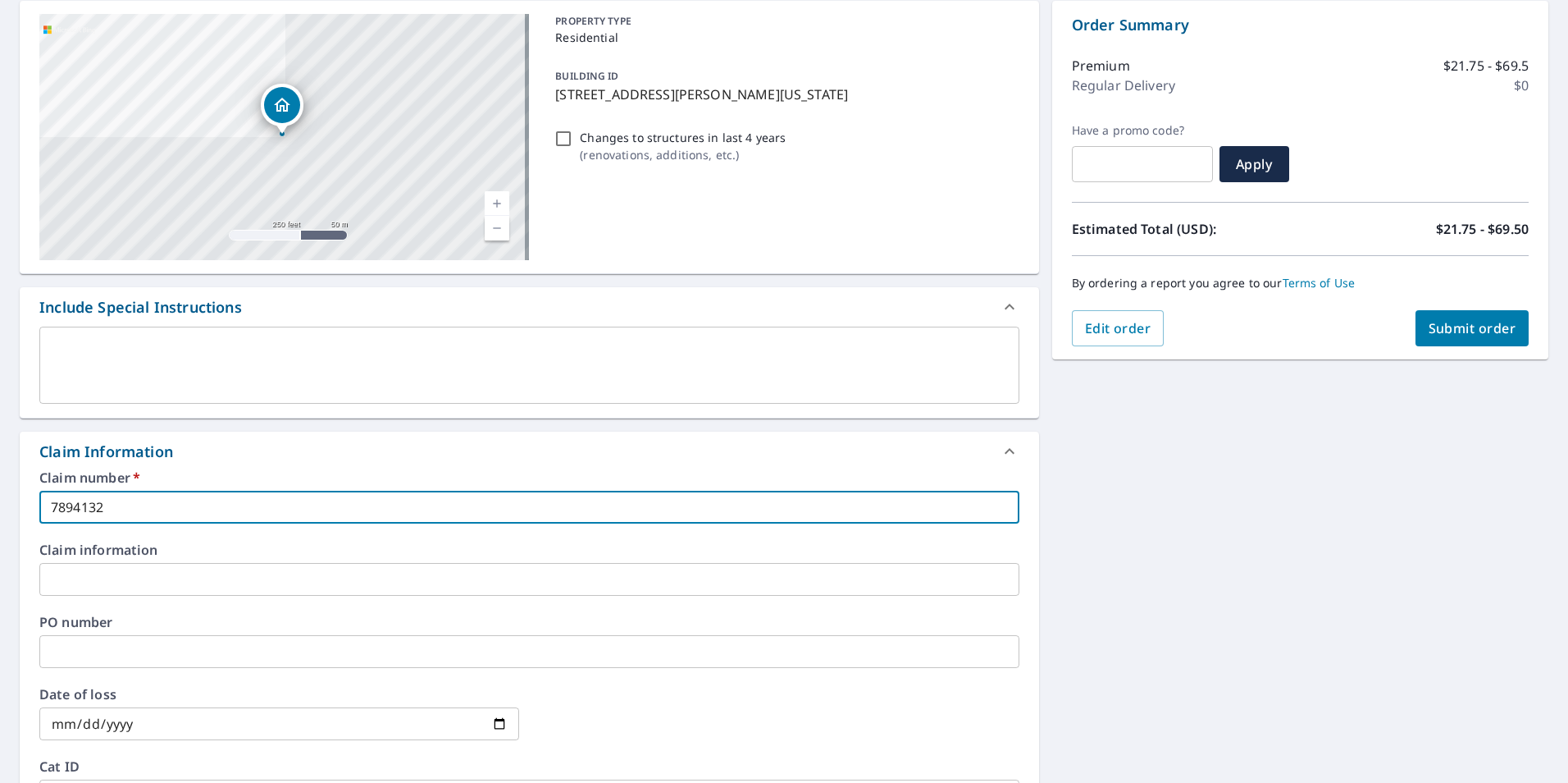
type input "7894132"
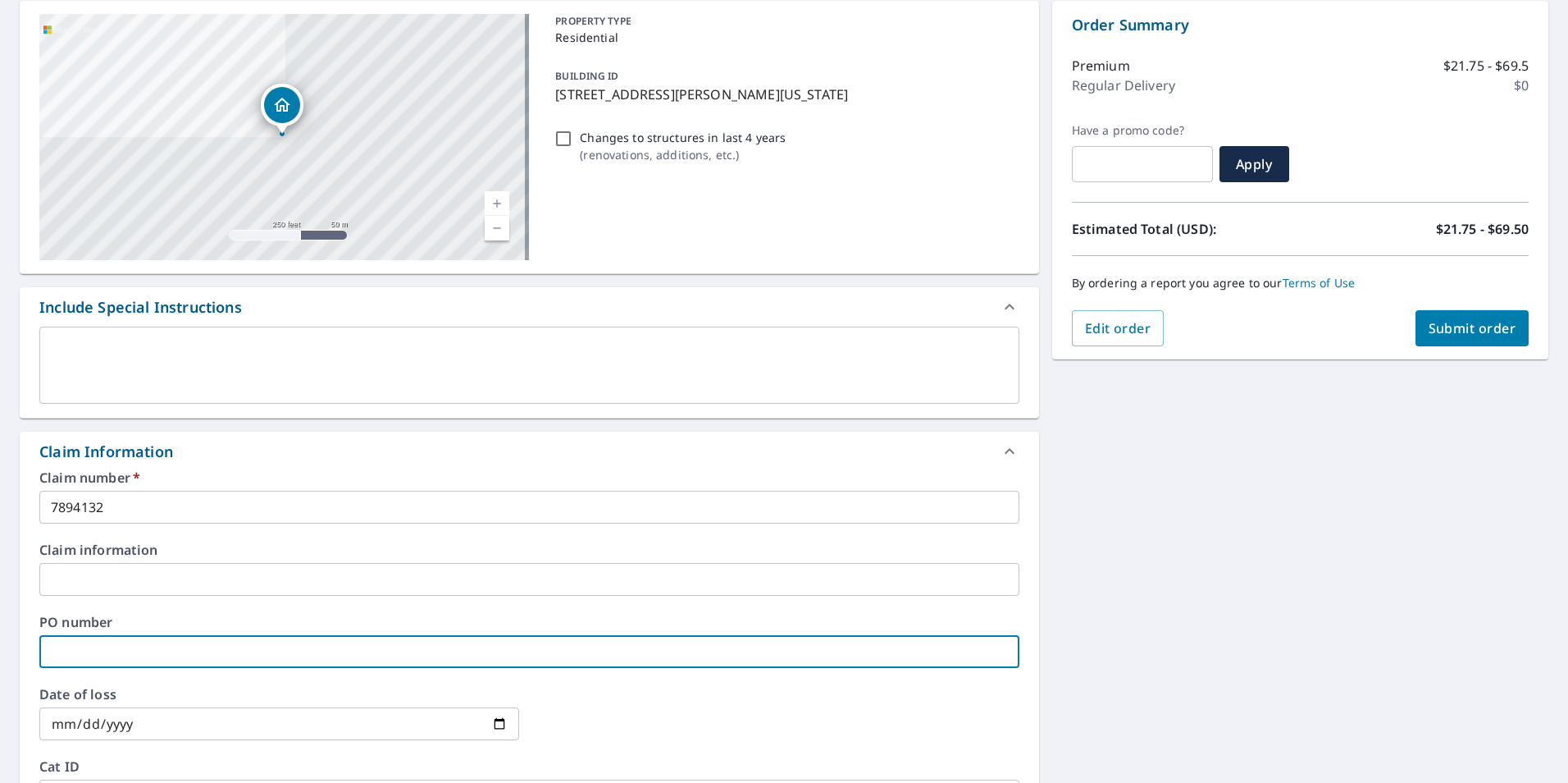
click at [135, 660] on input "text" at bounding box center [529, 651] width 980 height 33
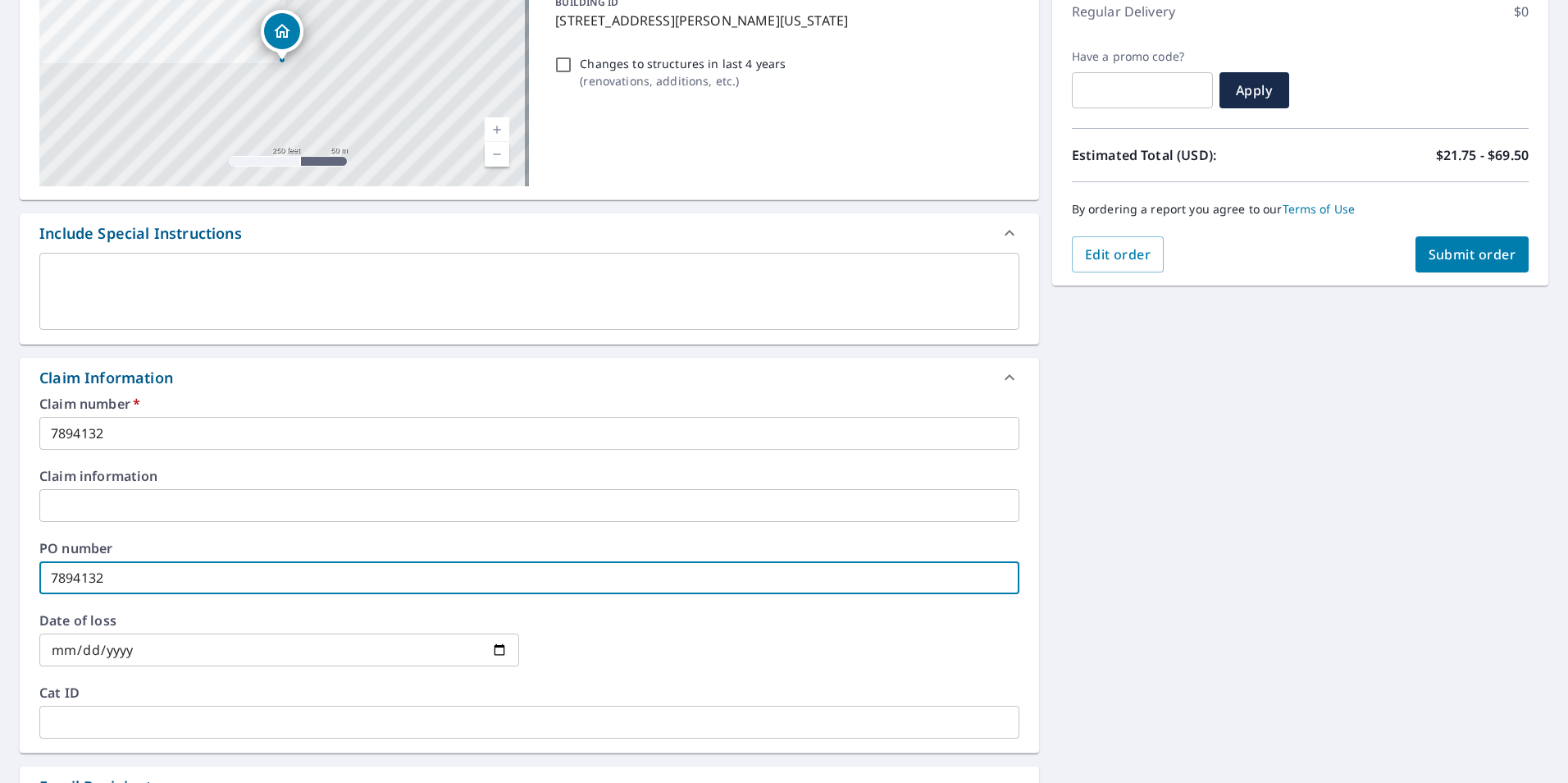
scroll to position [0, 0]
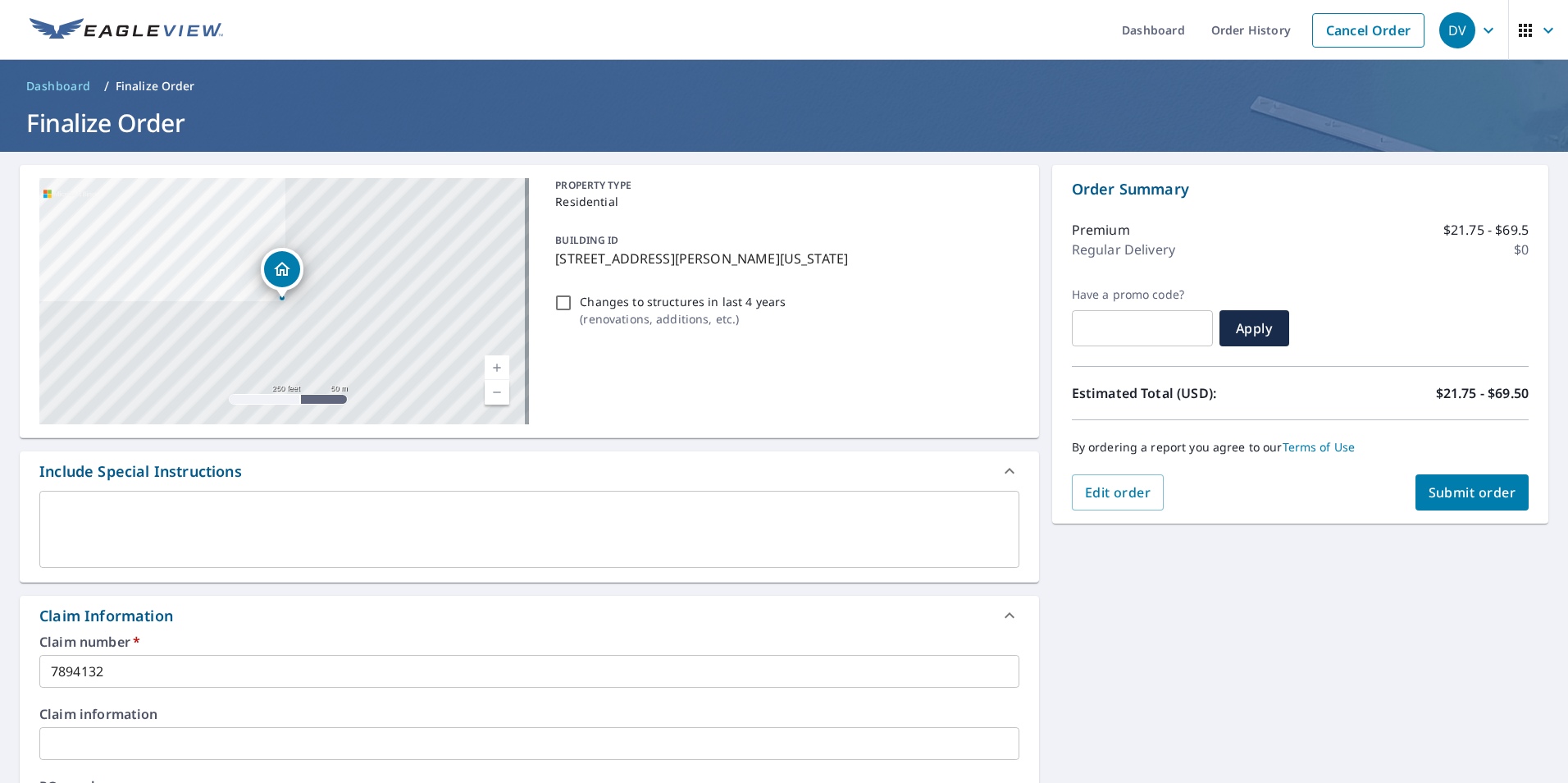
type input "7894132"
click at [1485, 485] on span "Submit order" at bounding box center [1472, 492] width 88 height 19
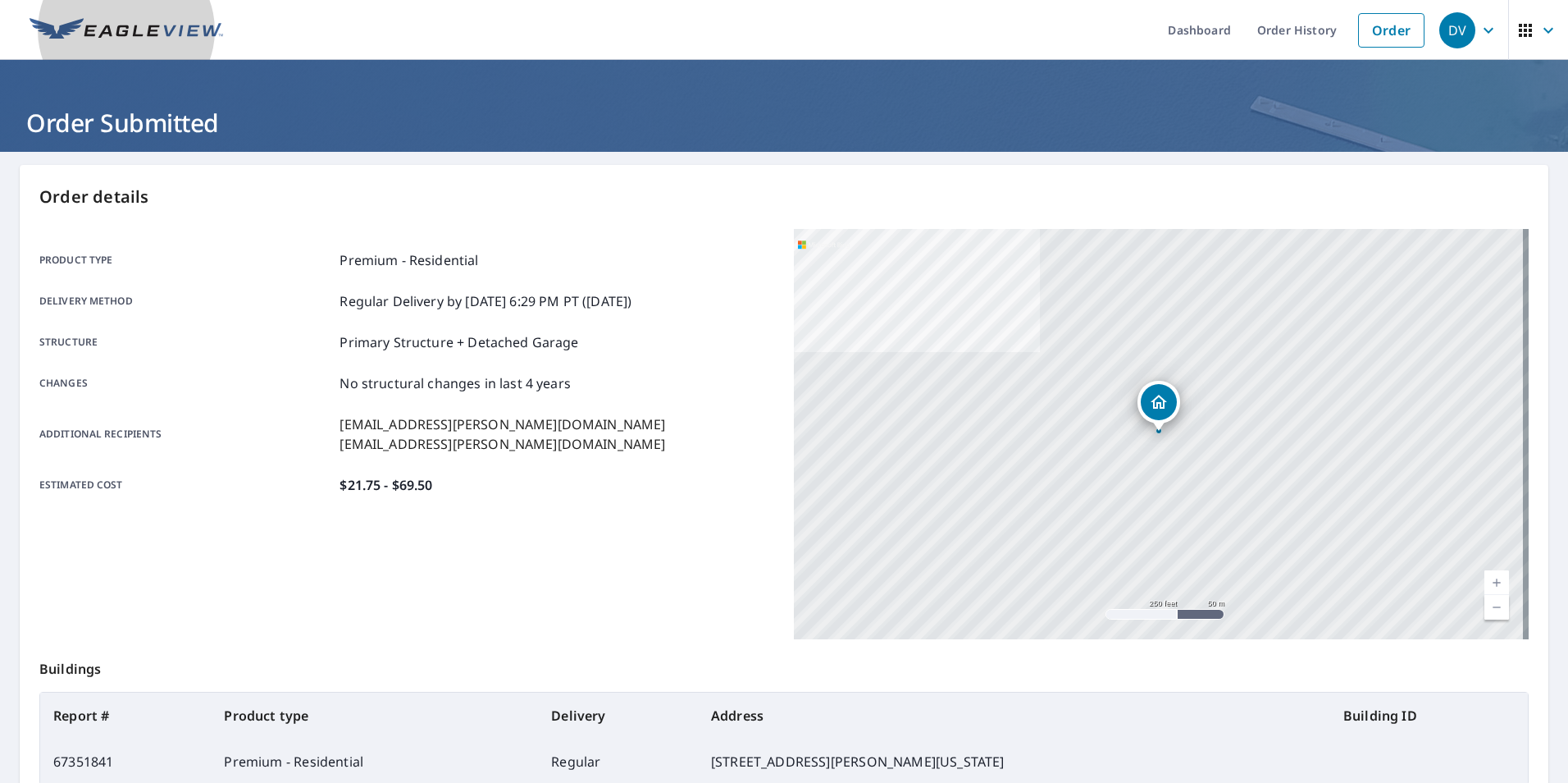
click at [75, 36] on img at bounding box center [126, 30] width 194 height 24
